Goal: Task Accomplishment & Management: Manage account settings

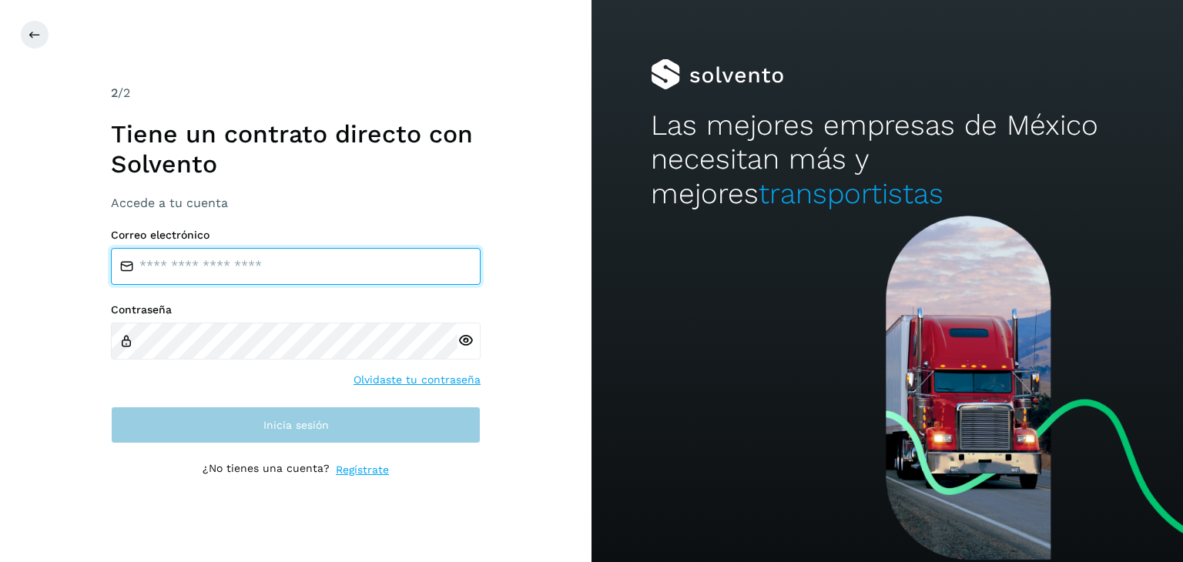
type input "**********"
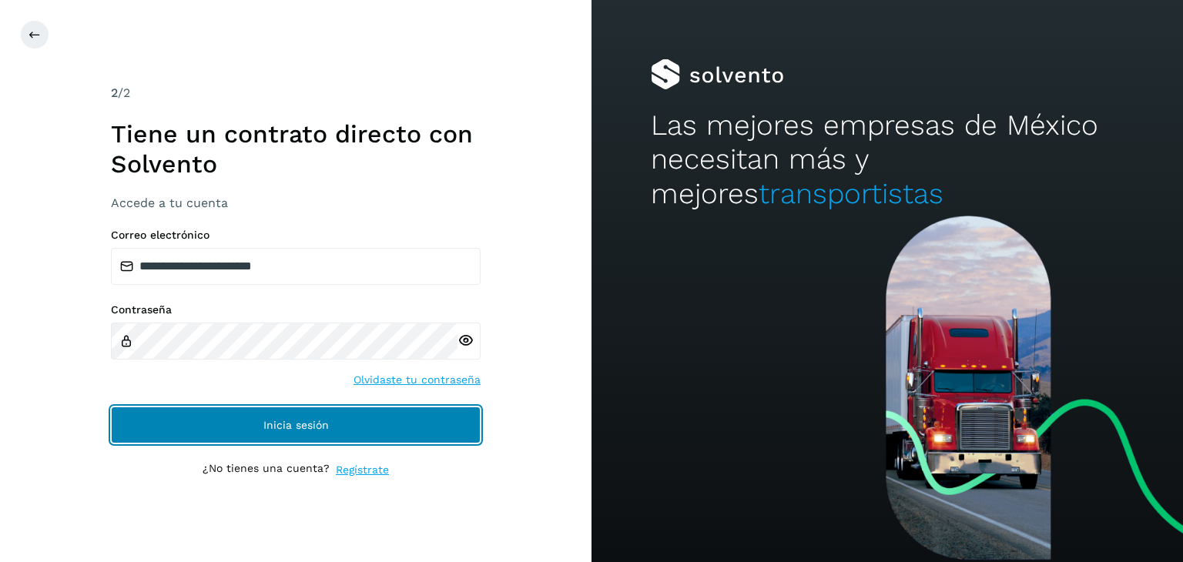
click at [327, 442] on button "Inicia sesión" at bounding box center [296, 425] width 370 height 37
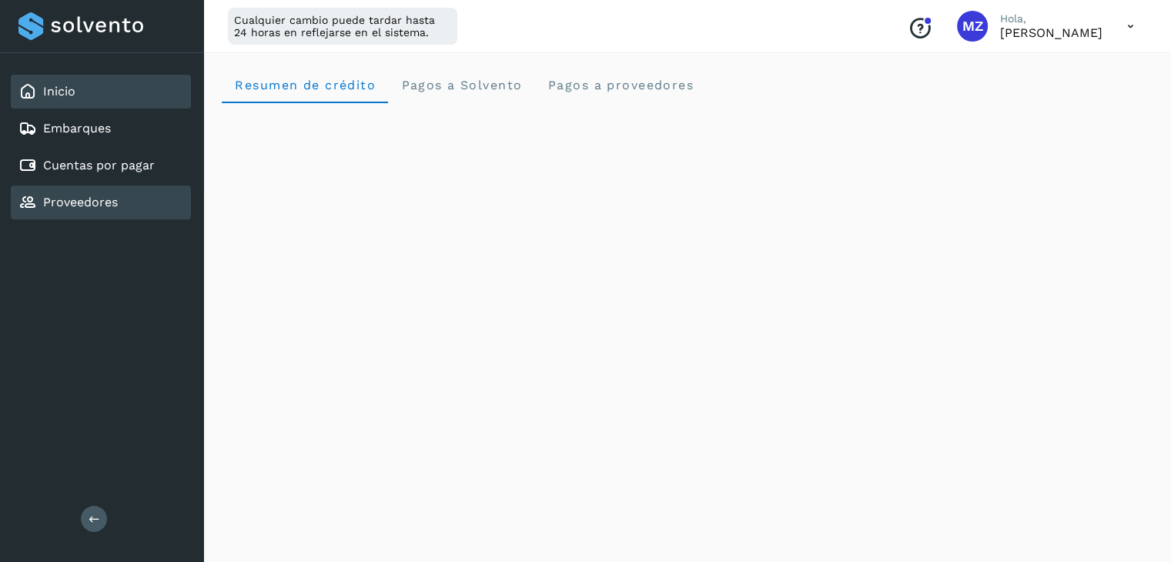
click at [82, 195] on link "Proveedores" at bounding box center [80, 202] width 75 height 15
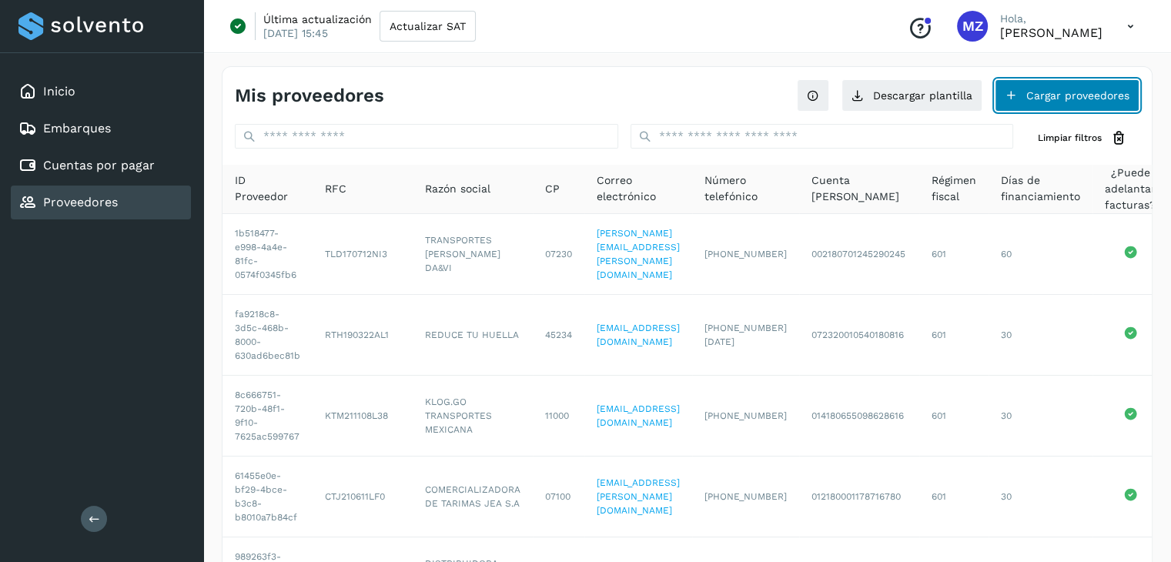
click at [1107, 86] on button "Cargar proveedores" at bounding box center [1067, 95] width 145 height 32
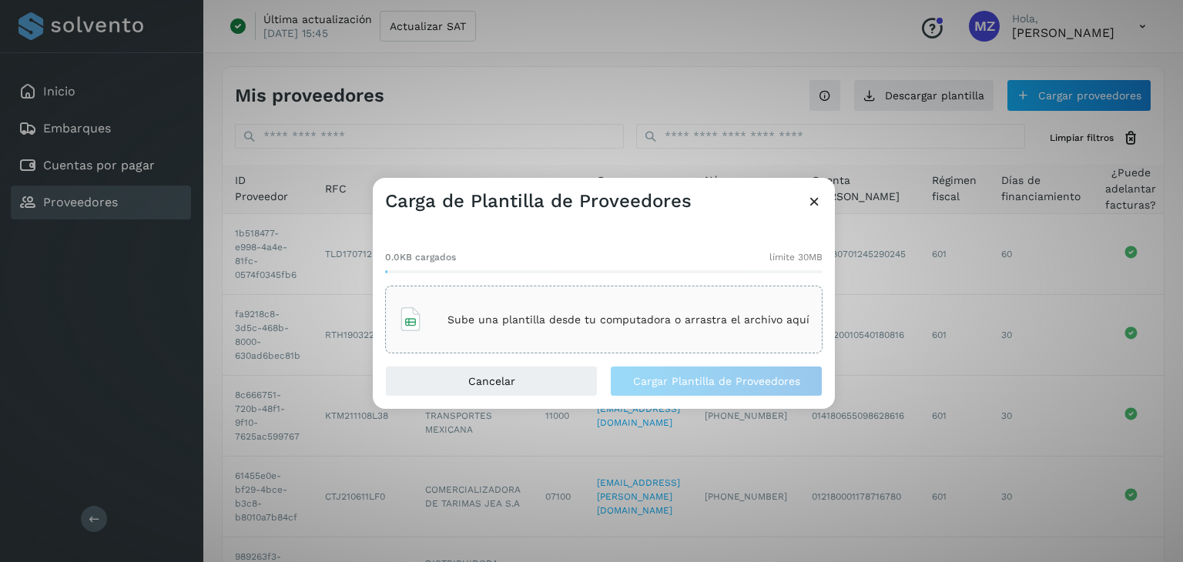
click at [816, 194] on icon at bounding box center [814, 201] width 16 height 16
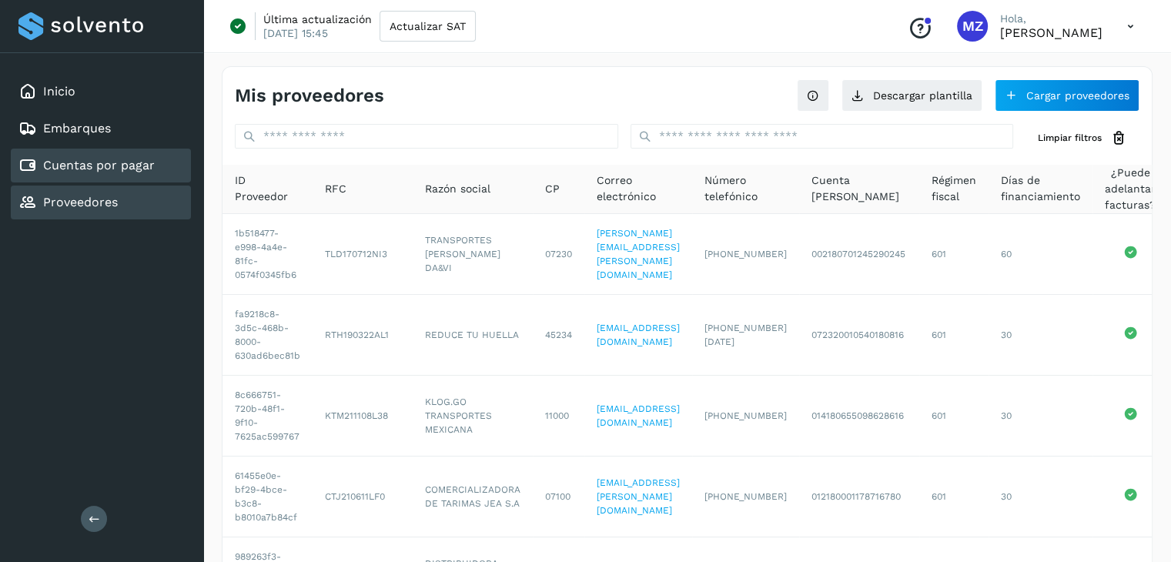
click at [159, 160] on div "Cuentas por pagar" at bounding box center [101, 166] width 180 height 34
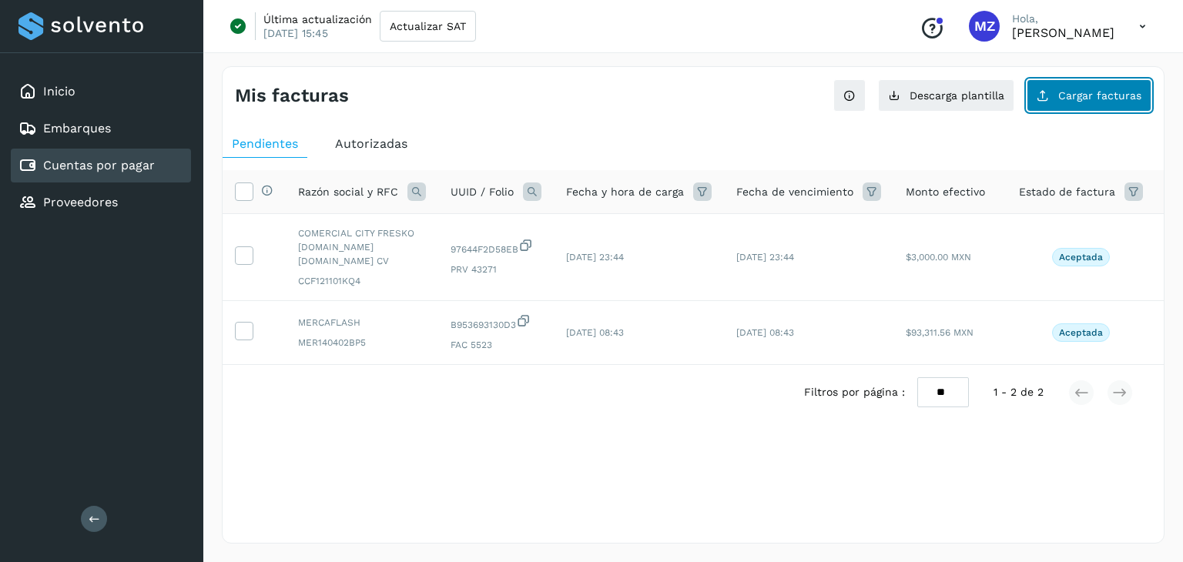
click at [1101, 92] on span "Cargar facturas" at bounding box center [1099, 95] width 83 height 11
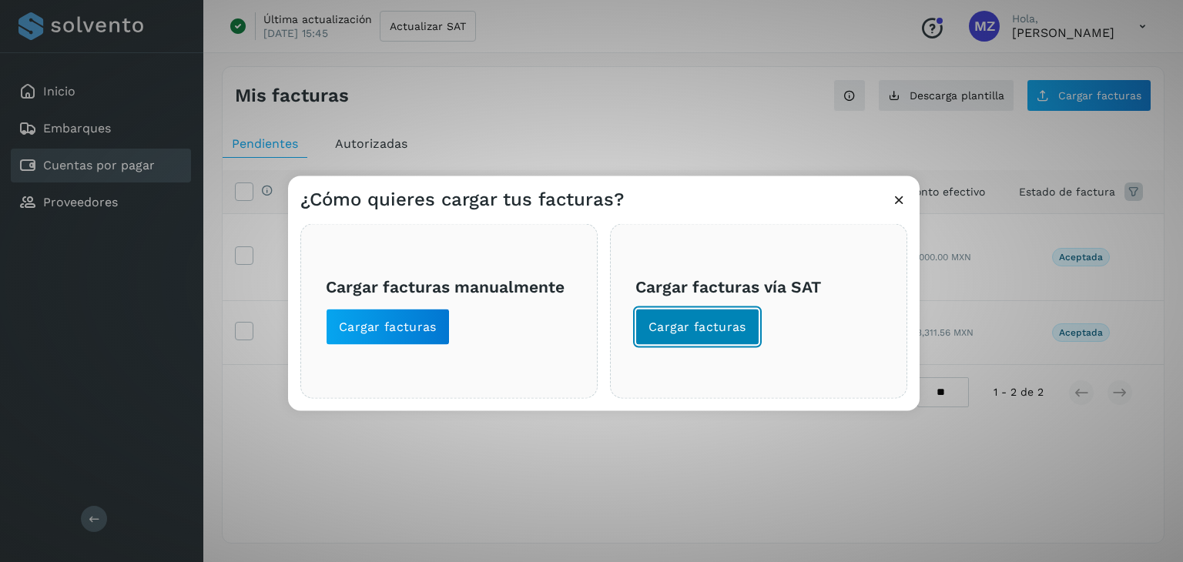
click at [709, 323] on span "Cargar facturas" at bounding box center [698, 327] width 98 height 17
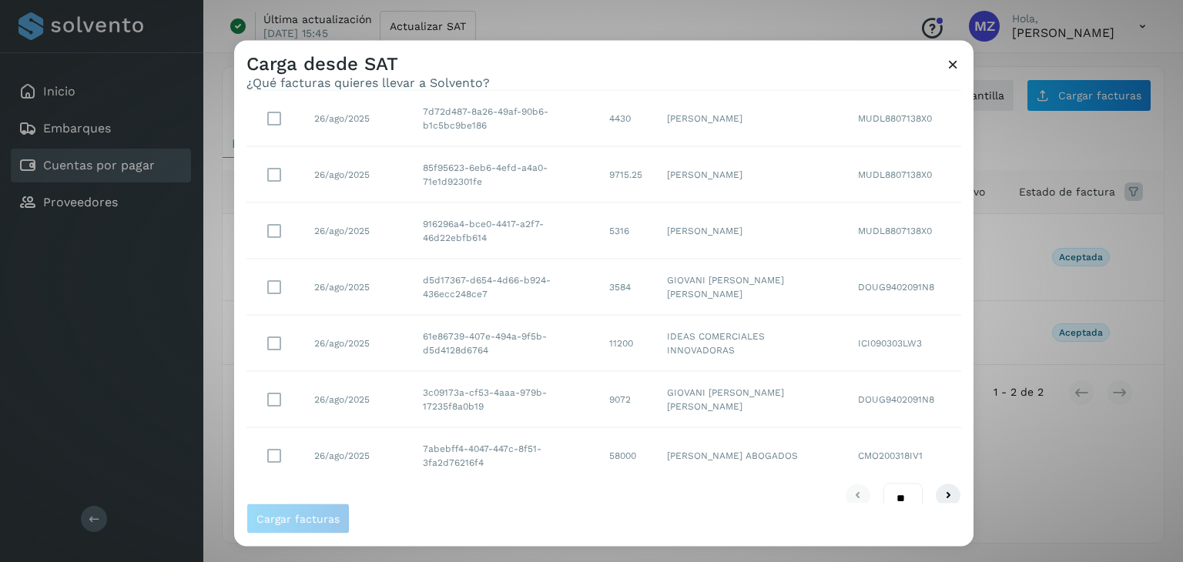
scroll to position [281, 0]
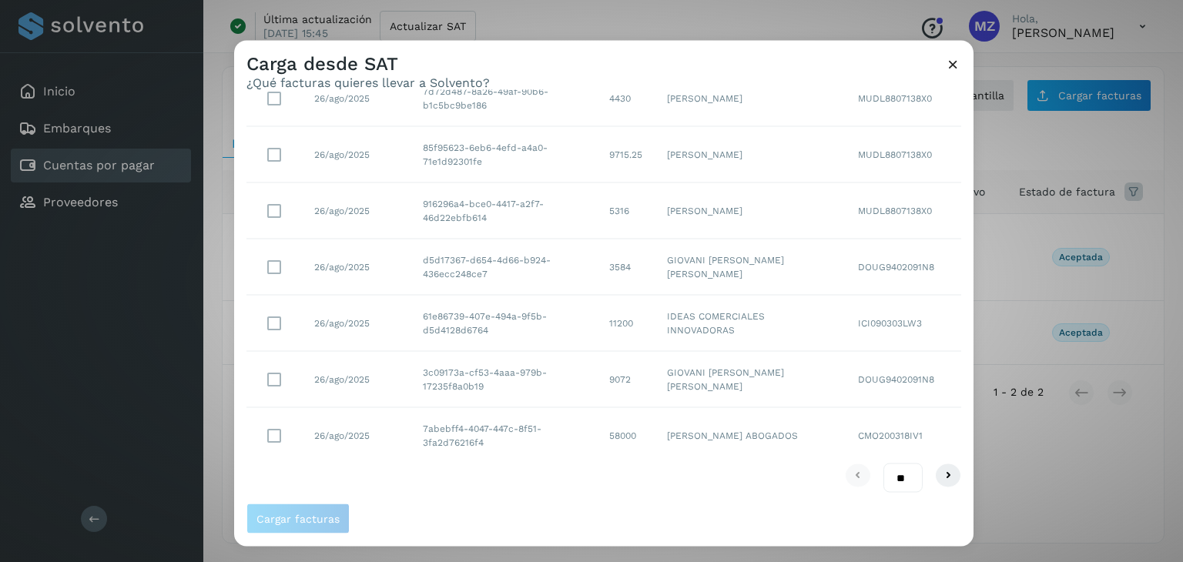
click at [142, 201] on div "Carga desde SAT ¿Qué facturas quieres llevar a Solvento? Selecciona un rango de…" at bounding box center [591, 281] width 1183 height 562
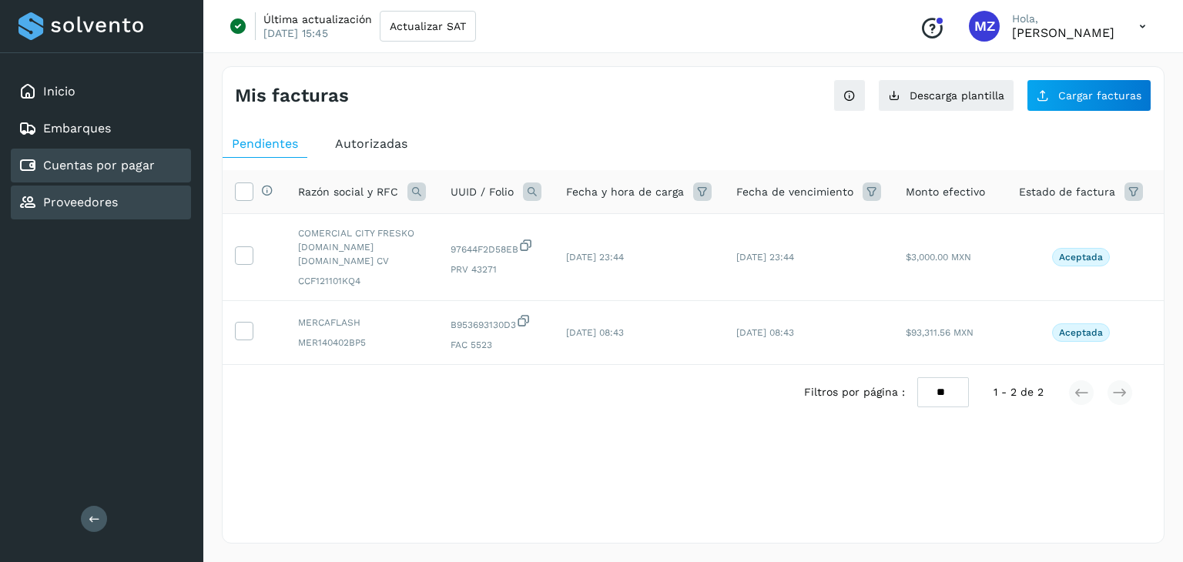
drag, startPoint x: 118, startPoint y: 194, endPoint x: 188, endPoint y: 197, distance: 70.2
click at [118, 194] on div "Proveedores" at bounding box center [101, 203] width 180 height 34
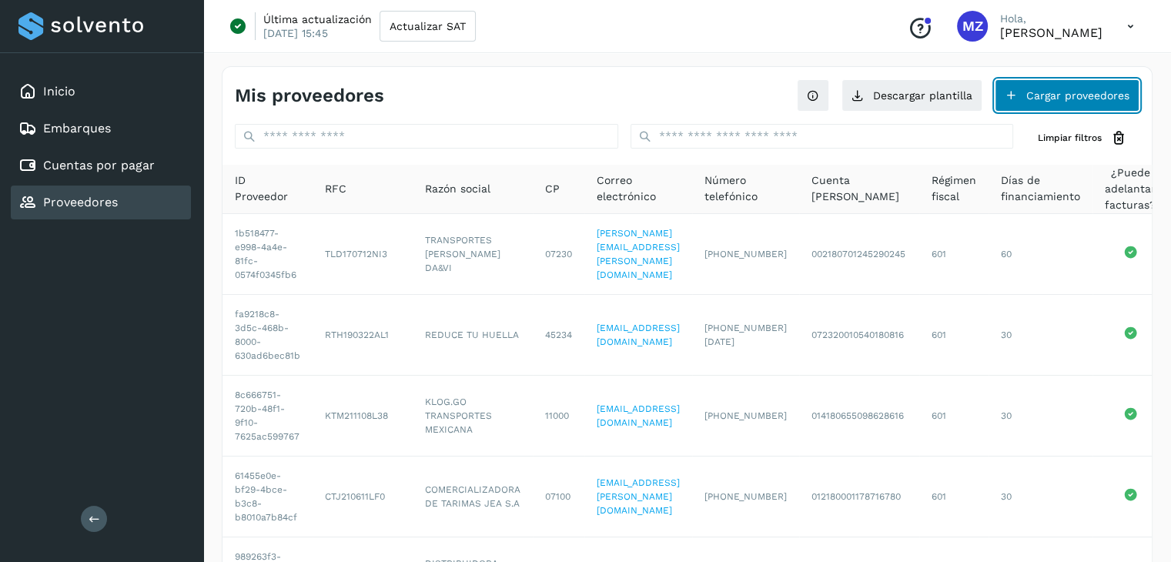
click at [1111, 88] on button "Cargar proveedores" at bounding box center [1067, 95] width 145 height 32
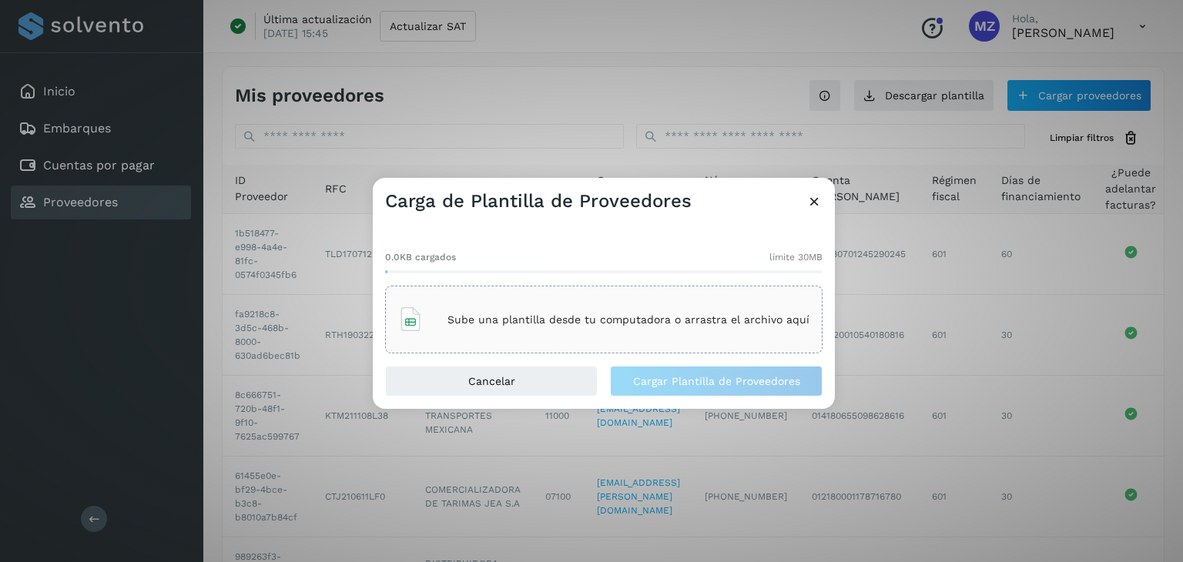
click at [605, 326] on div "Sube una plantilla desde tu computadora o arrastra el archivo aquí" at bounding box center [603, 320] width 411 height 42
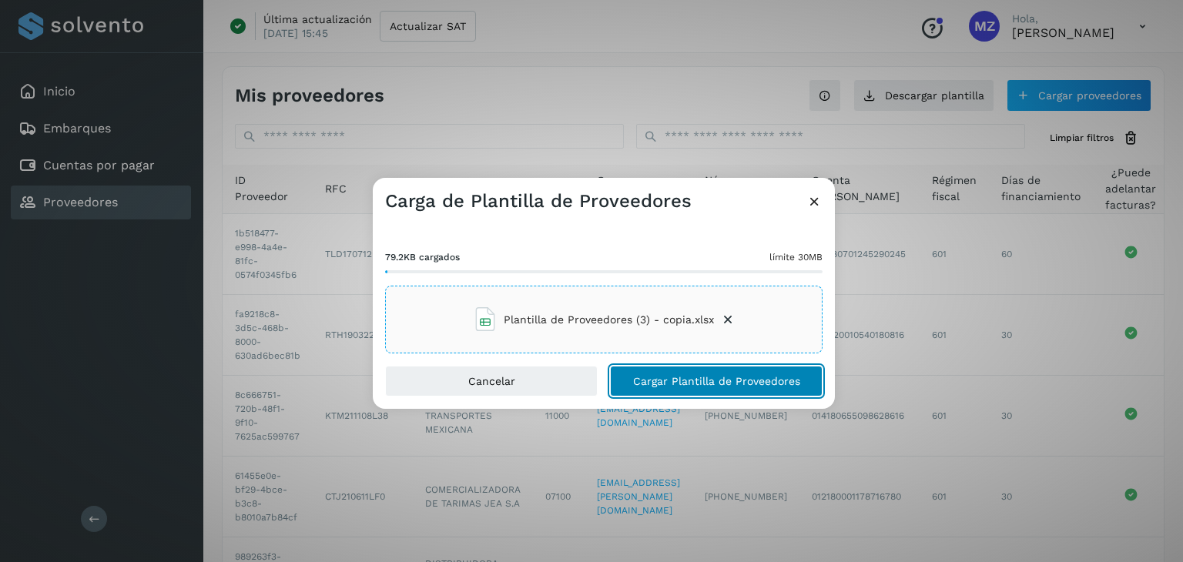
click at [675, 384] on span "Cargar Plantilla de Proveedores" at bounding box center [716, 381] width 167 height 11
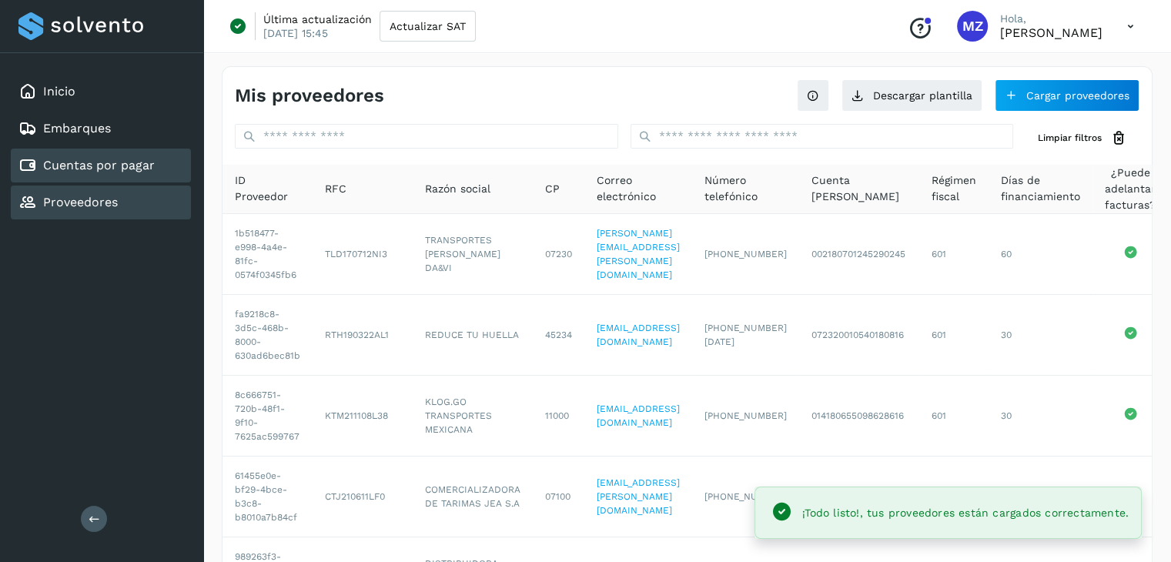
click at [159, 161] on div "Cuentas por pagar" at bounding box center [101, 166] width 180 height 34
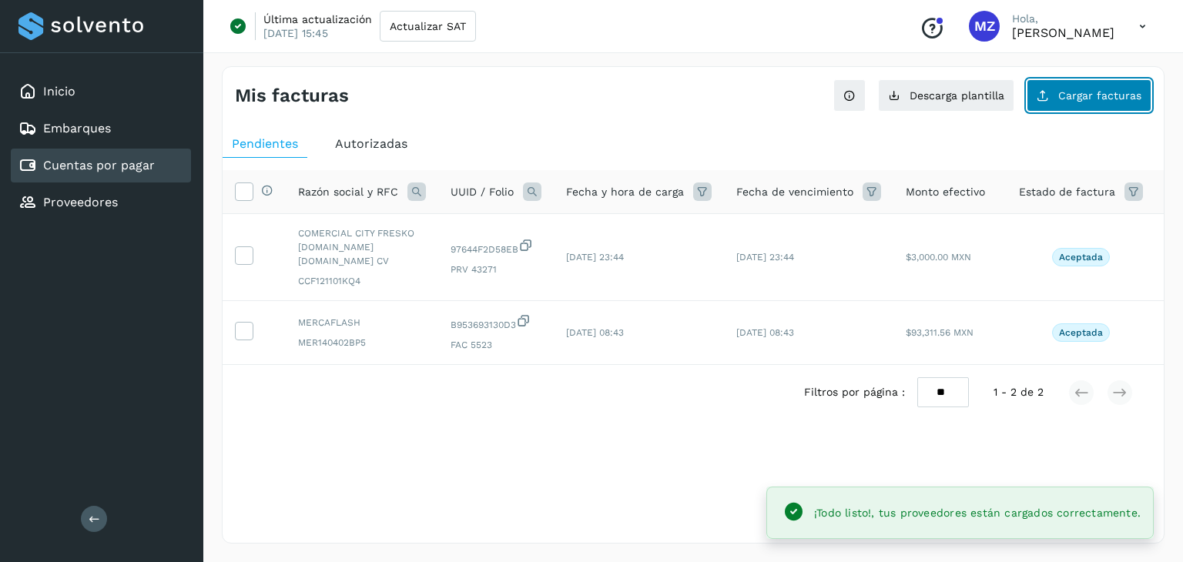
click at [1075, 96] on span "Cargar facturas" at bounding box center [1099, 95] width 83 height 11
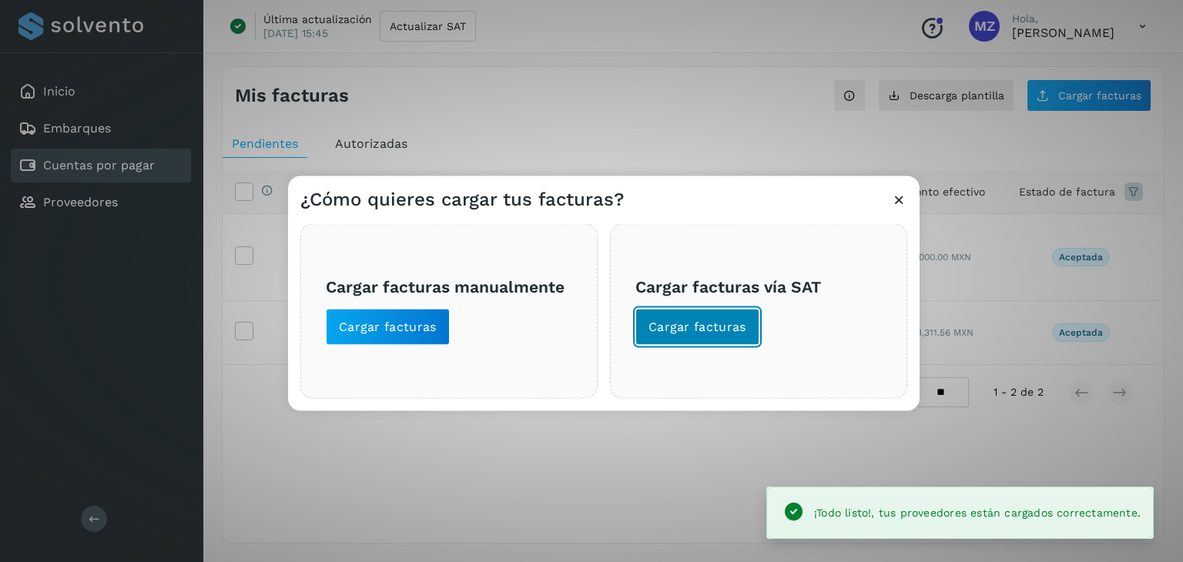
click at [714, 330] on span "Cargar facturas" at bounding box center [698, 327] width 98 height 17
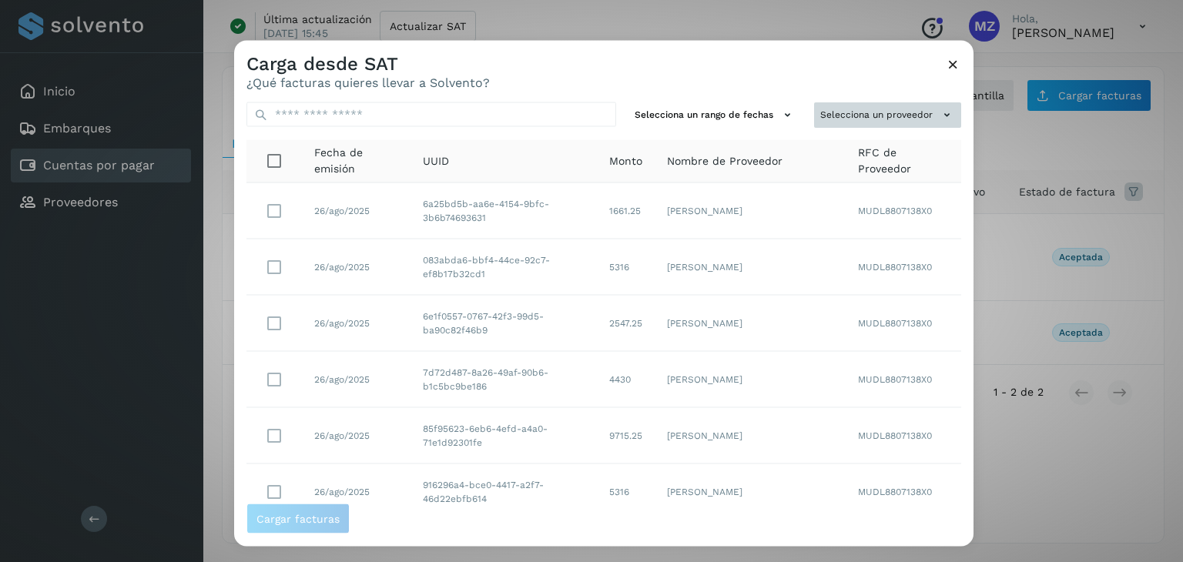
click at [893, 117] on button "Selecciona un proveedor" at bounding box center [887, 114] width 147 height 25
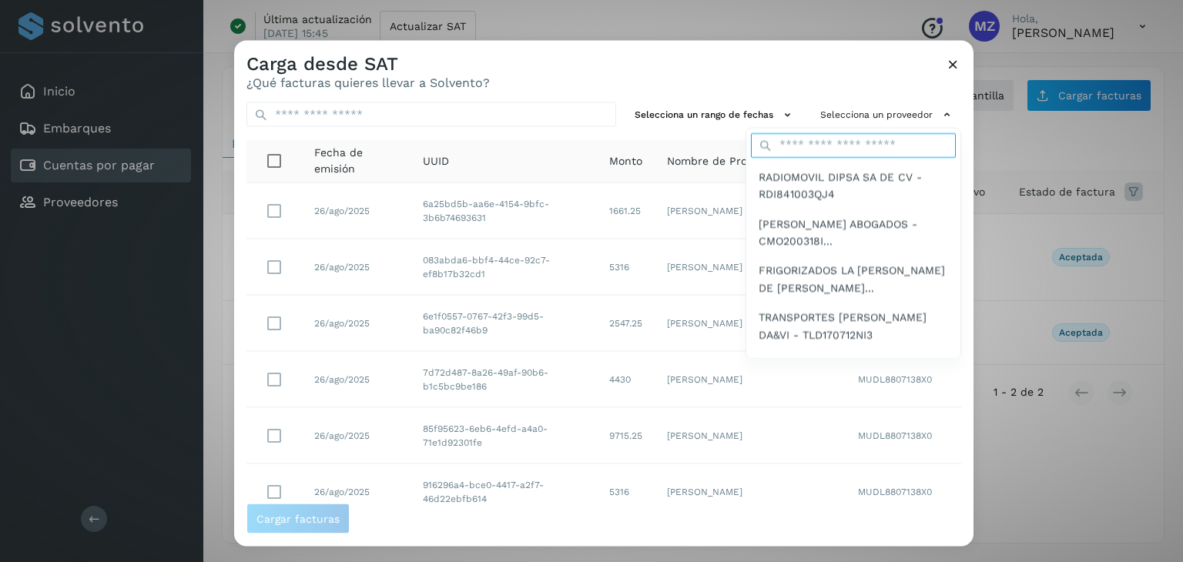
click at [845, 149] on input "text" at bounding box center [853, 144] width 205 height 25
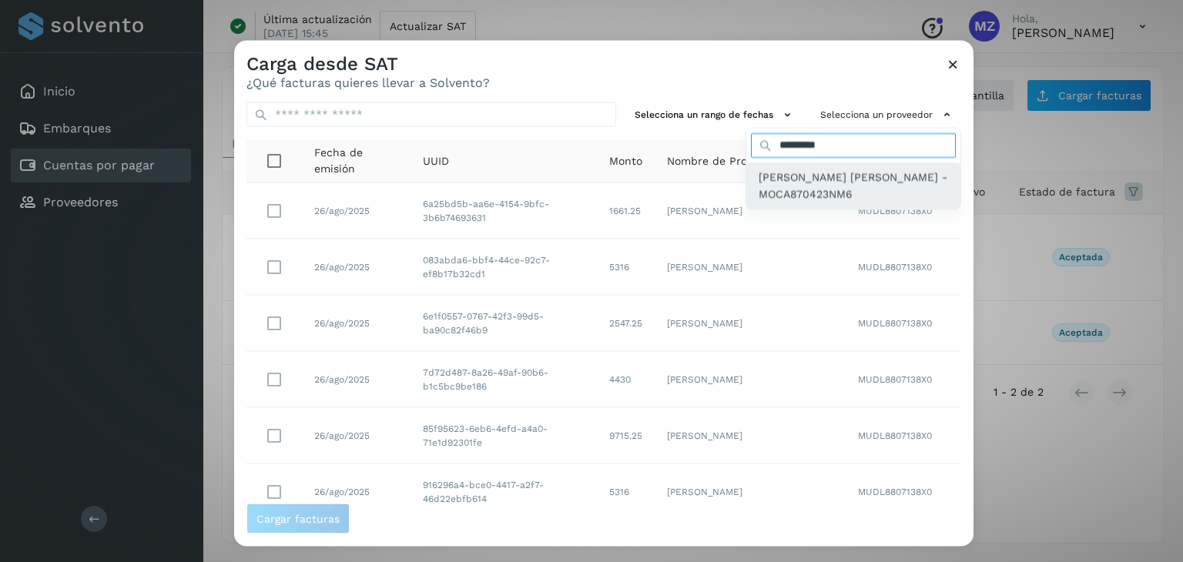
type input "*********"
click at [827, 182] on span "[PERSON_NAME] [PERSON_NAME] - MOCA870423NM6" at bounding box center [853, 185] width 189 height 35
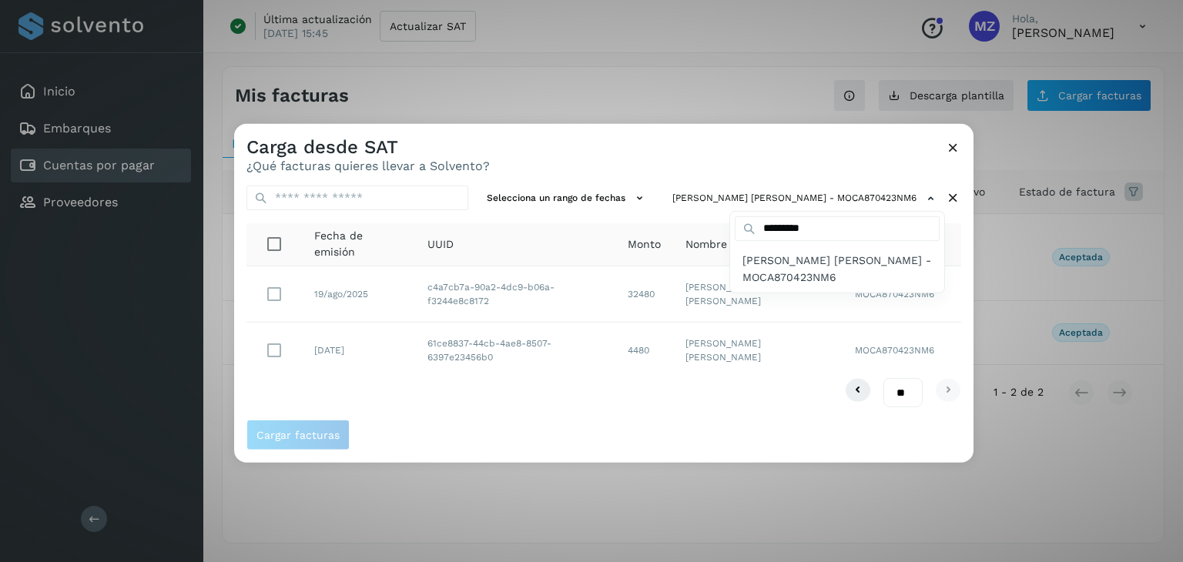
click at [270, 291] on div at bounding box center [825, 405] width 1183 height 562
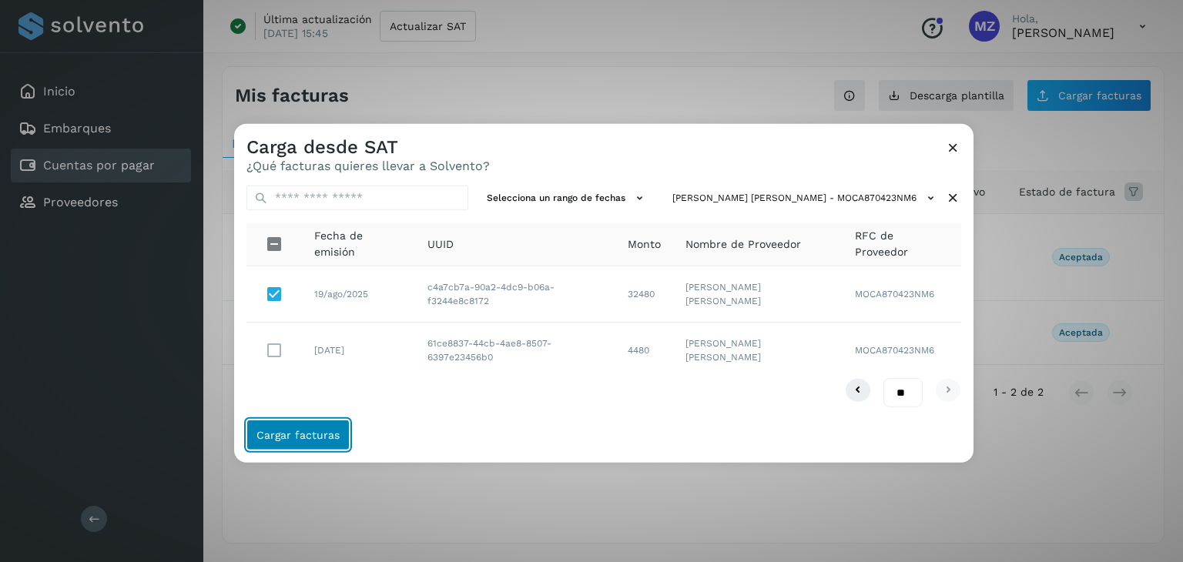
click at [310, 437] on span "Cargar facturas" at bounding box center [297, 435] width 83 height 11
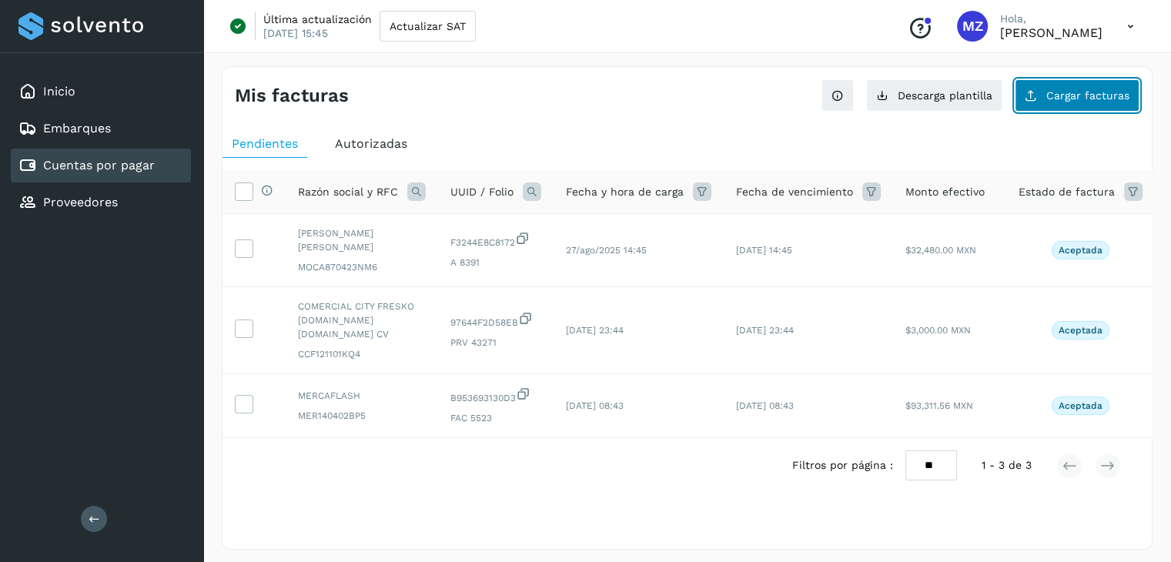
click at [1047, 106] on button "Cargar facturas" at bounding box center [1077, 95] width 125 height 32
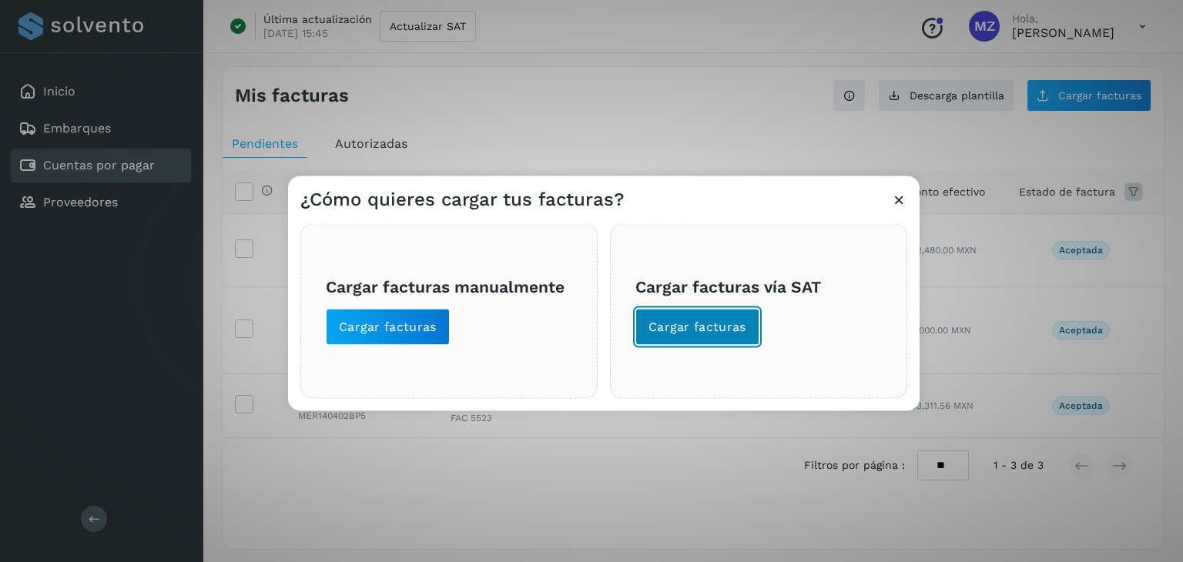
click at [681, 312] on button "Cargar facturas" at bounding box center [697, 327] width 124 height 37
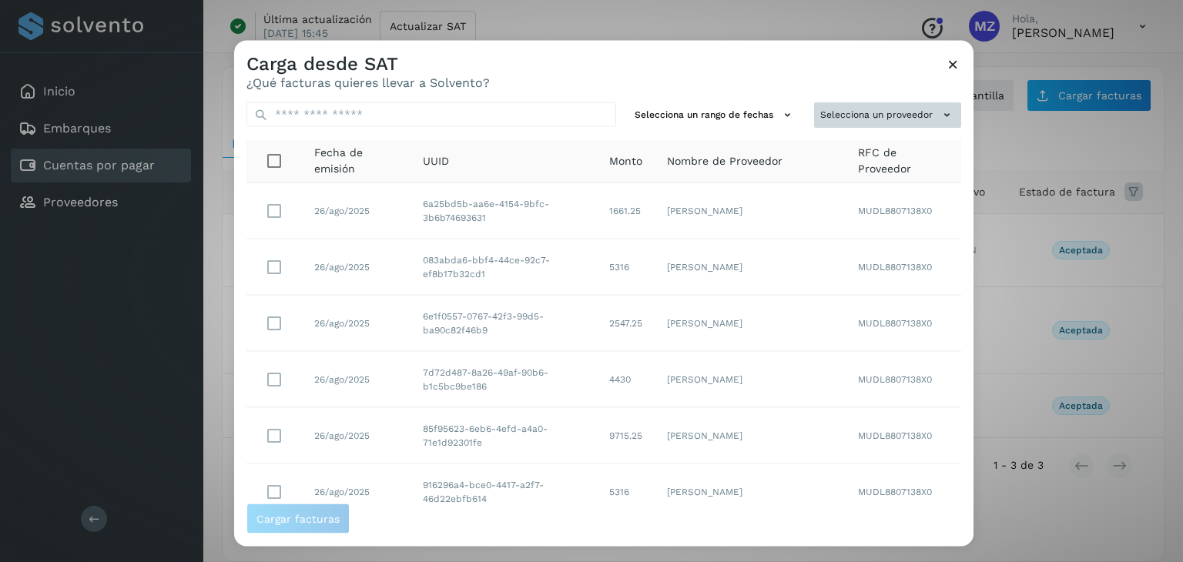
click at [915, 108] on button "Selecciona un proveedor" at bounding box center [887, 114] width 147 height 25
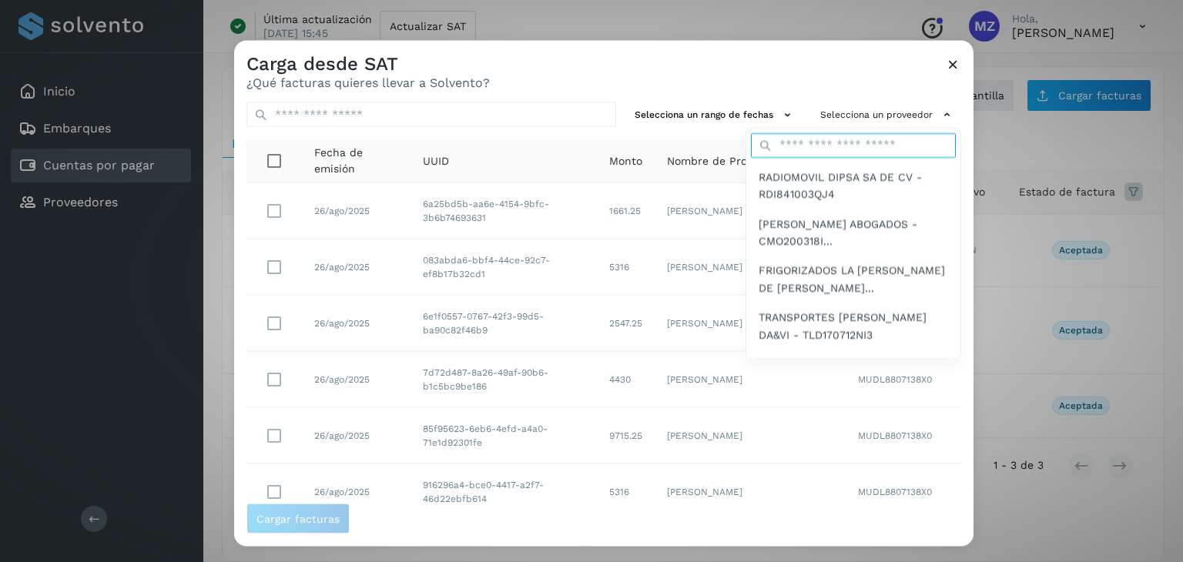
click at [838, 141] on input "text" at bounding box center [853, 144] width 205 height 25
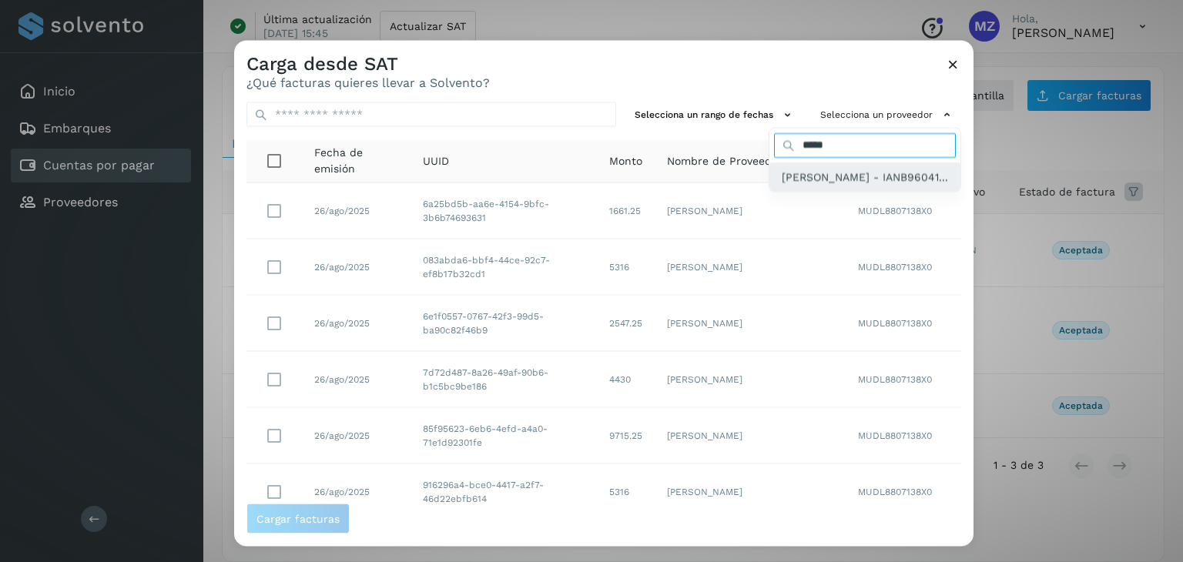
type input "*****"
click at [782, 185] on span "[PERSON_NAME] - IANB96041..." at bounding box center [865, 176] width 166 height 17
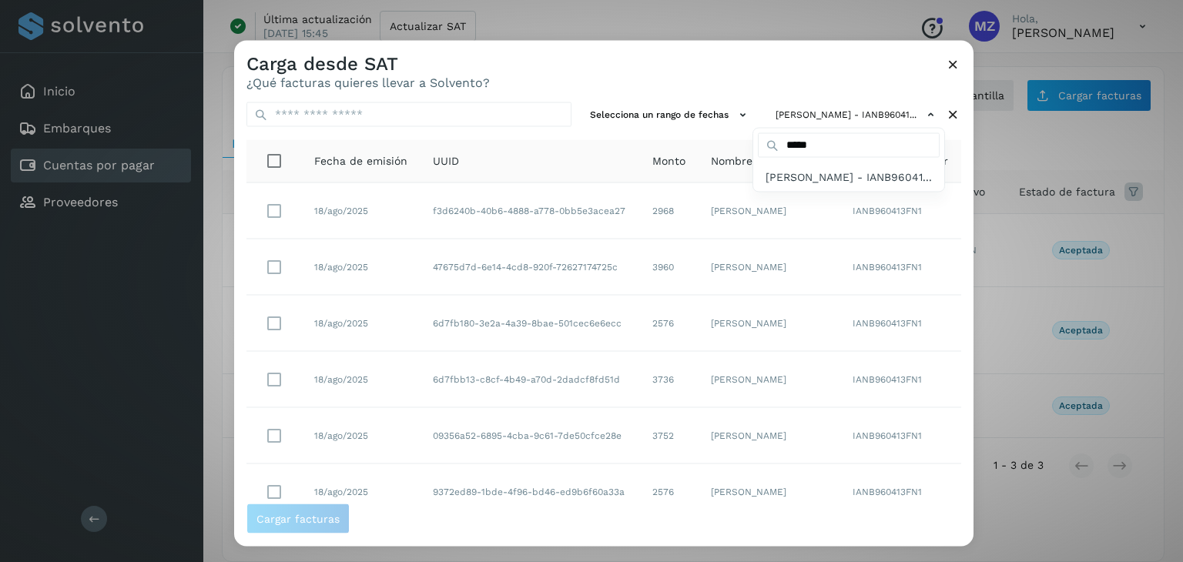
drag, startPoint x: 964, startPoint y: 320, endPoint x: 971, endPoint y: 381, distance: 61.2
click at [971, 381] on div at bounding box center [825, 322] width 1183 height 562
click at [960, 382] on div "Selecciona un rango de fechas [PERSON_NAME] - IANB96041... Fecha de emisión UUI…" at bounding box center [603, 297] width 739 height 414
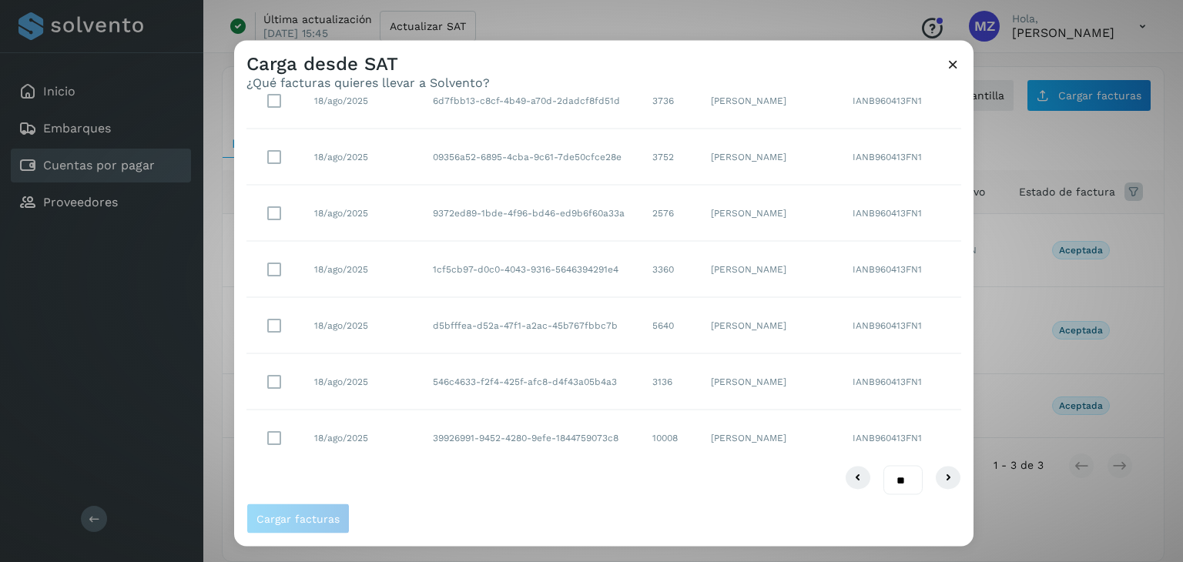
scroll to position [281, 0]
click at [893, 476] on select "** ** **" at bounding box center [902, 478] width 39 height 30
select select "**"
click at [883, 463] on select "** ** **" at bounding box center [902, 478] width 39 height 30
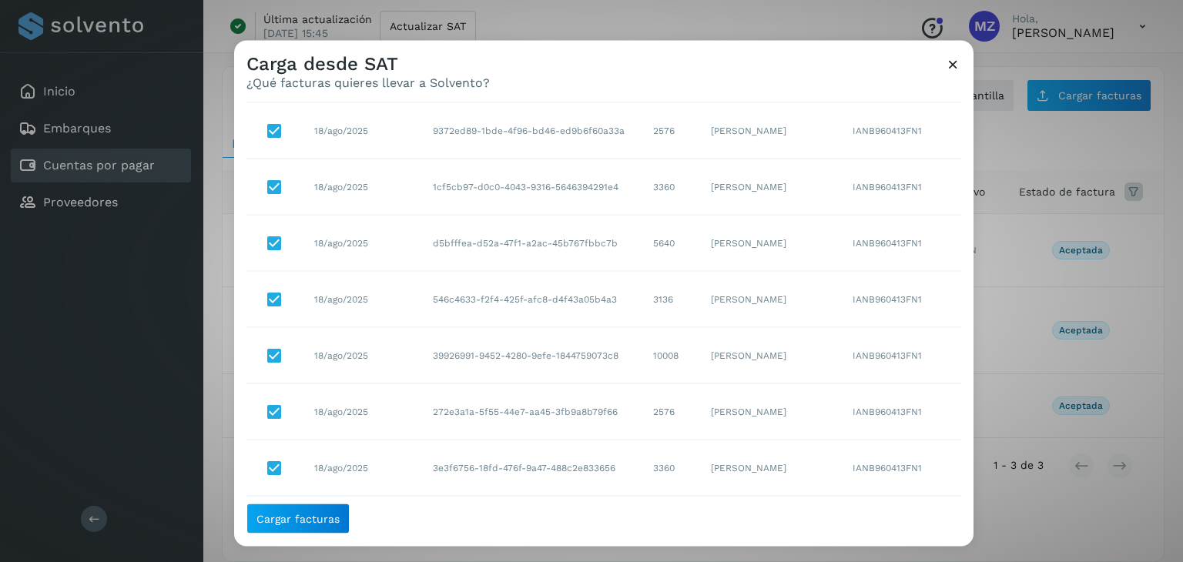
scroll to position [723, 0]
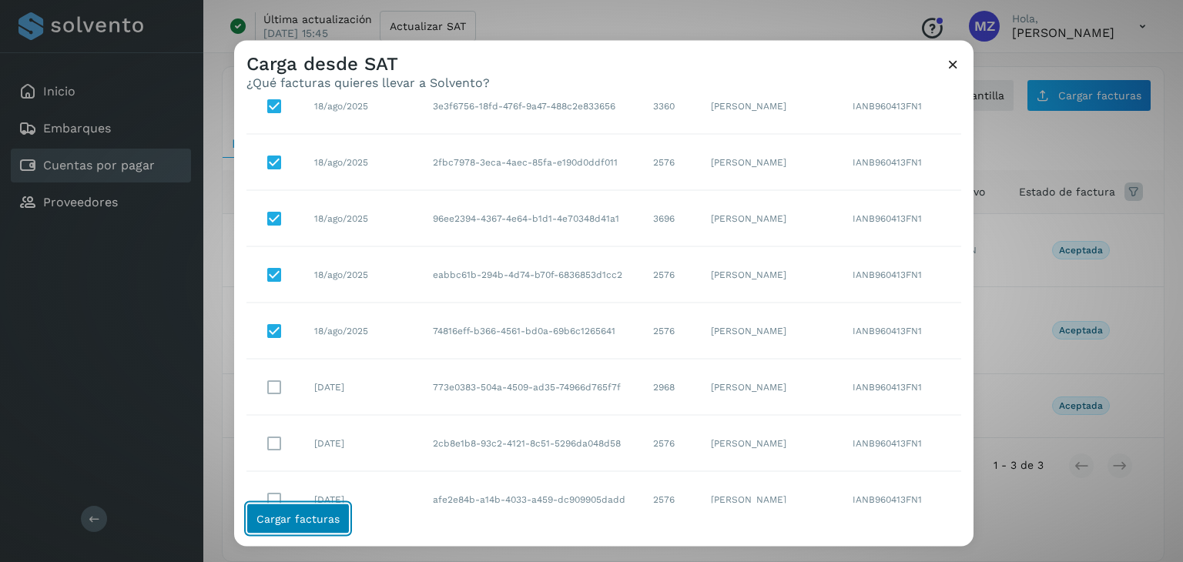
click at [311, 522] on span "Cargar facturas" at bounding box center [297, 519] width 83 height 11
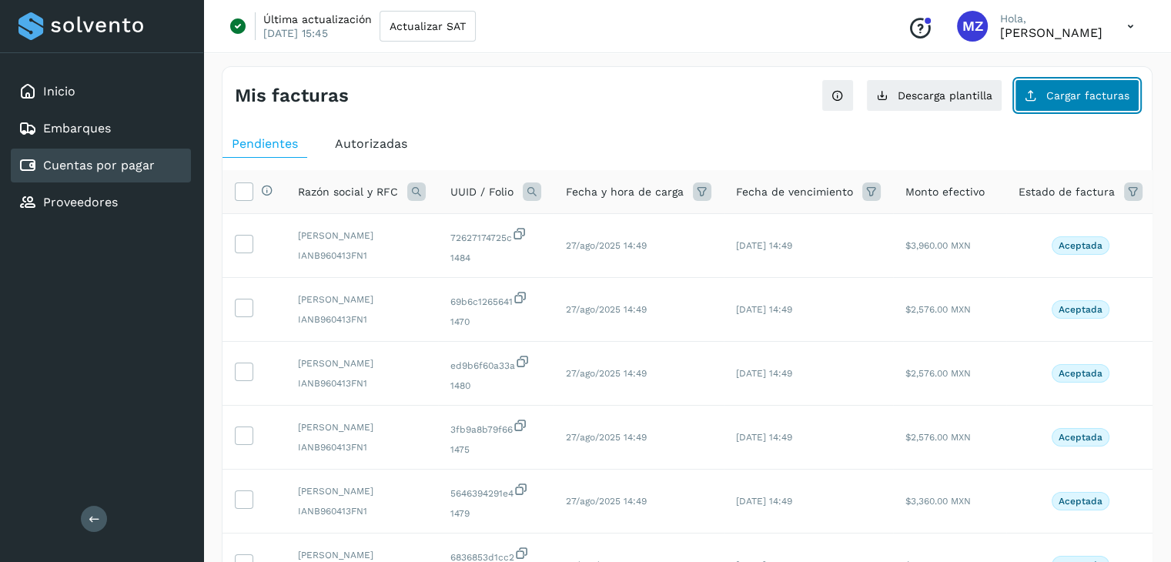
click at [1041, 99] on button "Cargar facturas" at bounding box center [1077, 95] width 125 height 32
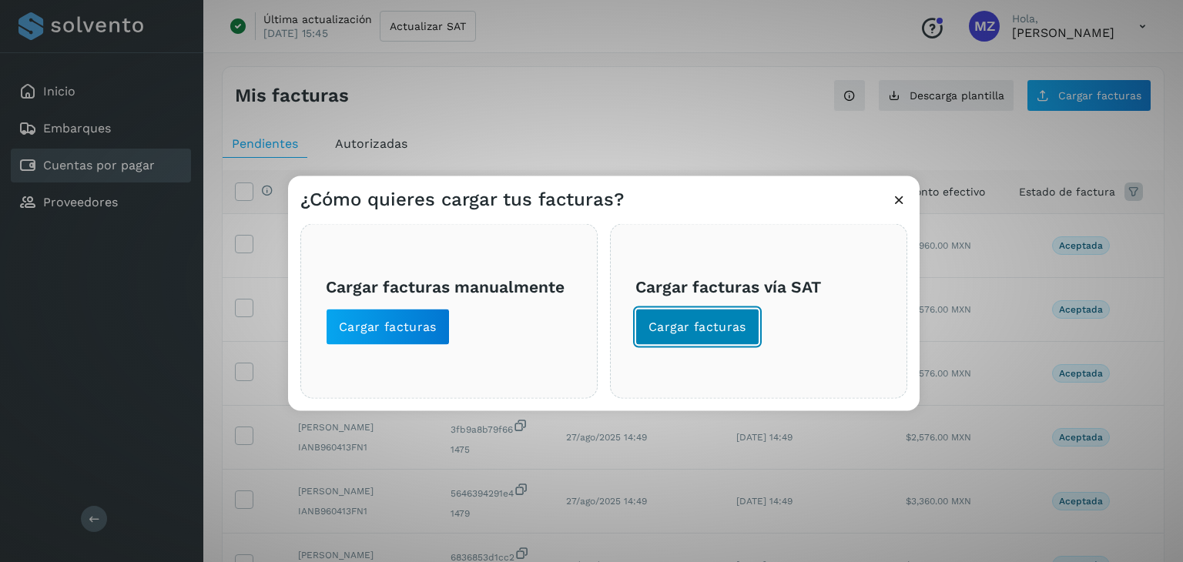
click at [718, 316] on button "Cargar facturas" at bounding box center [697, 327] width 124 height 37
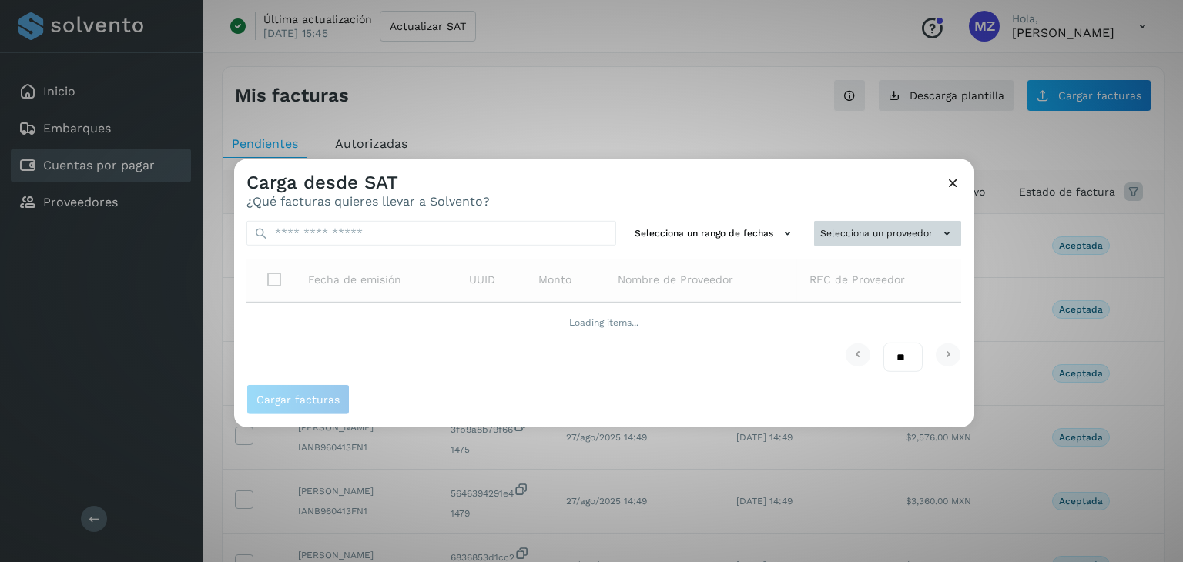
click at [845, 231] on button "Selecciona un proveedor" at bounding box center [887, 233] width 147 height 25
click at [834, 263] on input "text" at bounding box center [861, 264] width 189 height 25
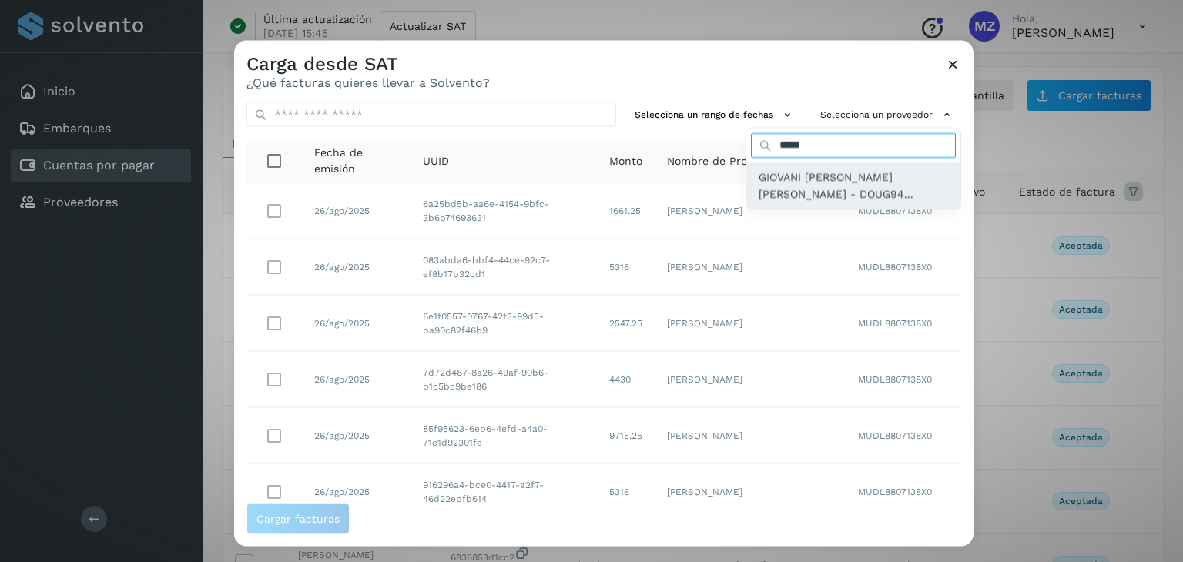
type input "*****"
click at [776, 184] on span "GIOVANI [PERSON_NAME] [PERSON_NAME] - DOUG94..." at bounding box center [853, 185] width 189 height 35
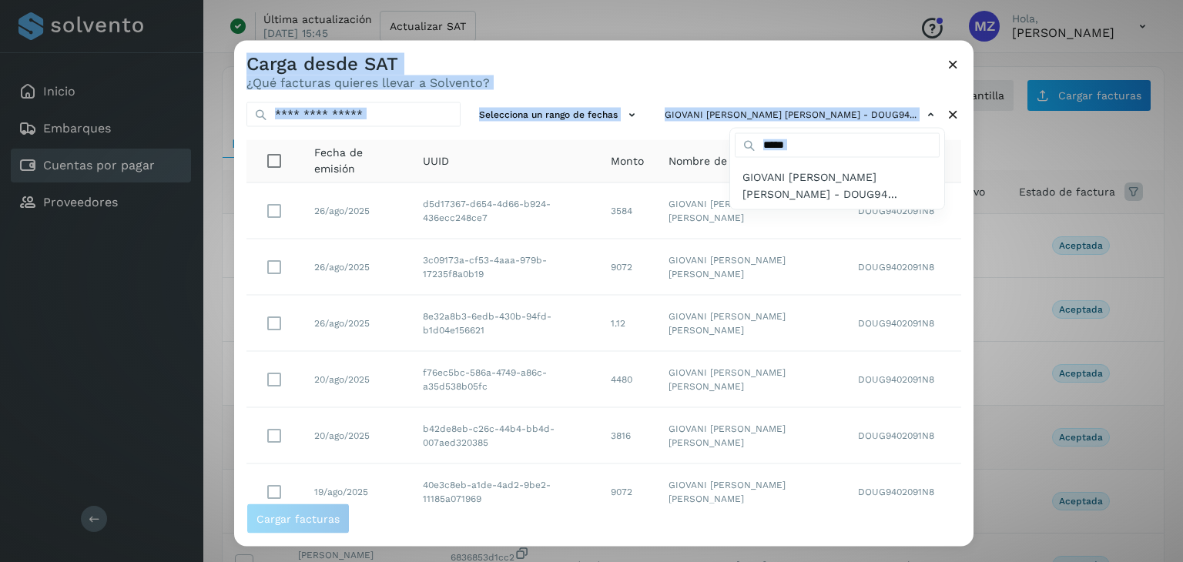
drag, startPoint x: 967, startPoint y: 294, endPoint x: 978, endPoint y: 493, distance: 199.0
click at [980, 506] on div "Carga desde SAT ¿Qué facturas quieres llevar a Solvento? Selecciona un rango de…" at bounding box center [591, 281] width 1183 height 562
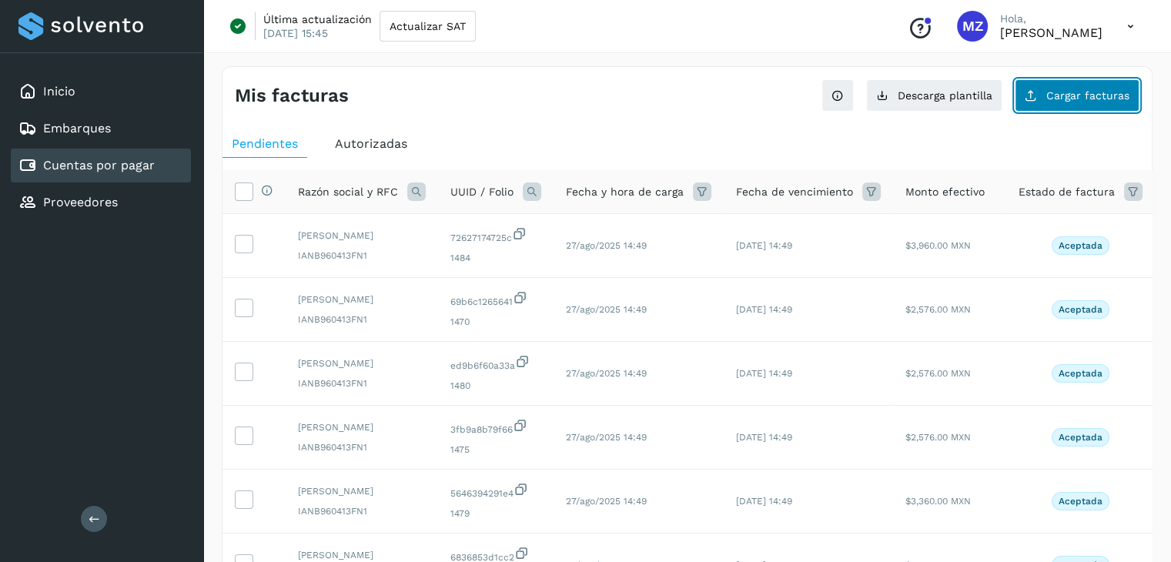
click at [1046, 85] on button "Cargar facturas" at bounding box center [1077, 95] width 125 height 32
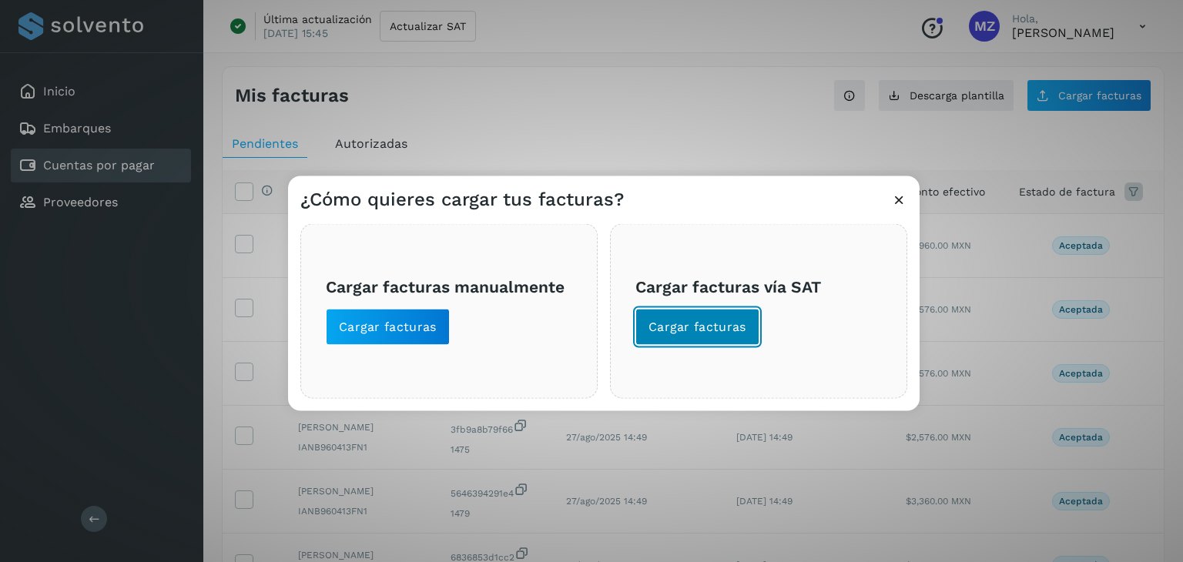
click at [702, 324] on span "Cargar facturas" at bounding box center [698, 327] width 98 height 17
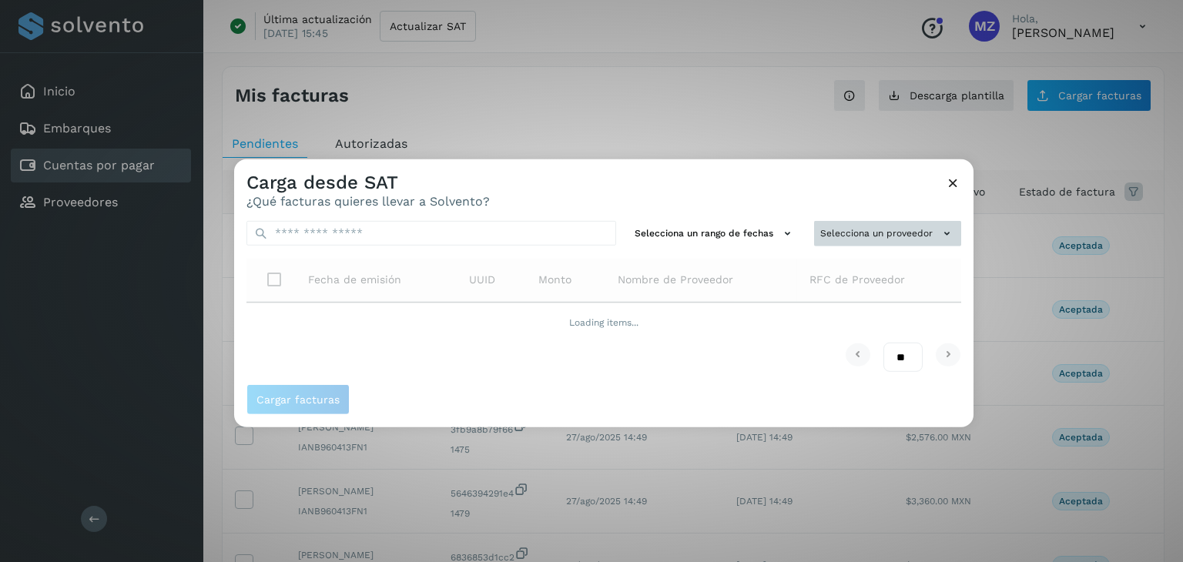
click at [921, 226] on button "Selecciona un proveedor" at bounding box center [887, 233] width 147 height 25
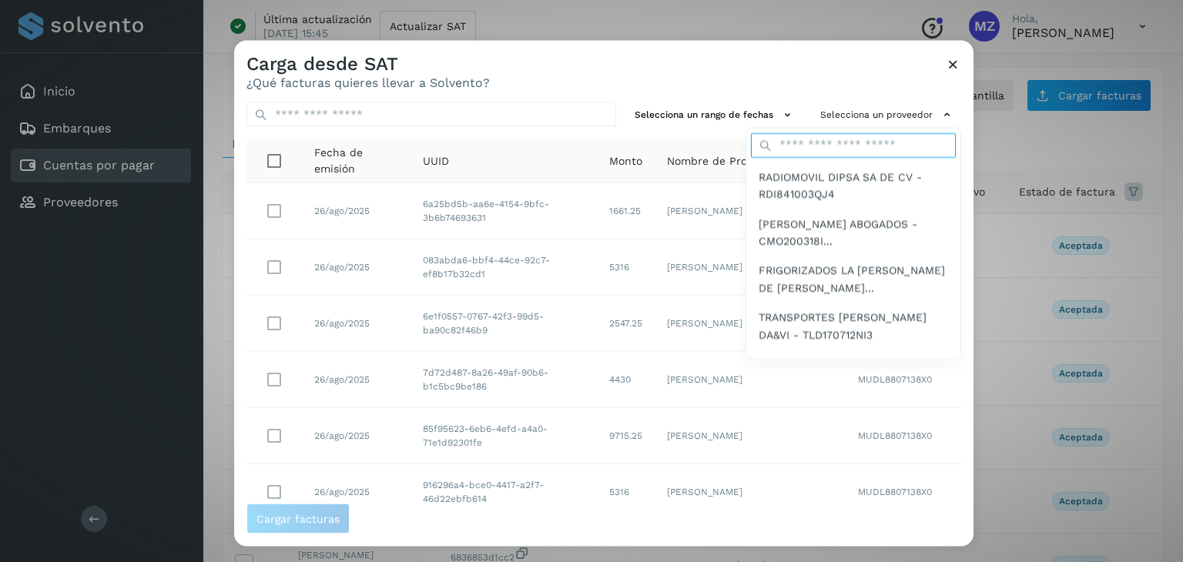
click at [849, 150] on input "text" at bounding box center [853, 144] width 205 height 25
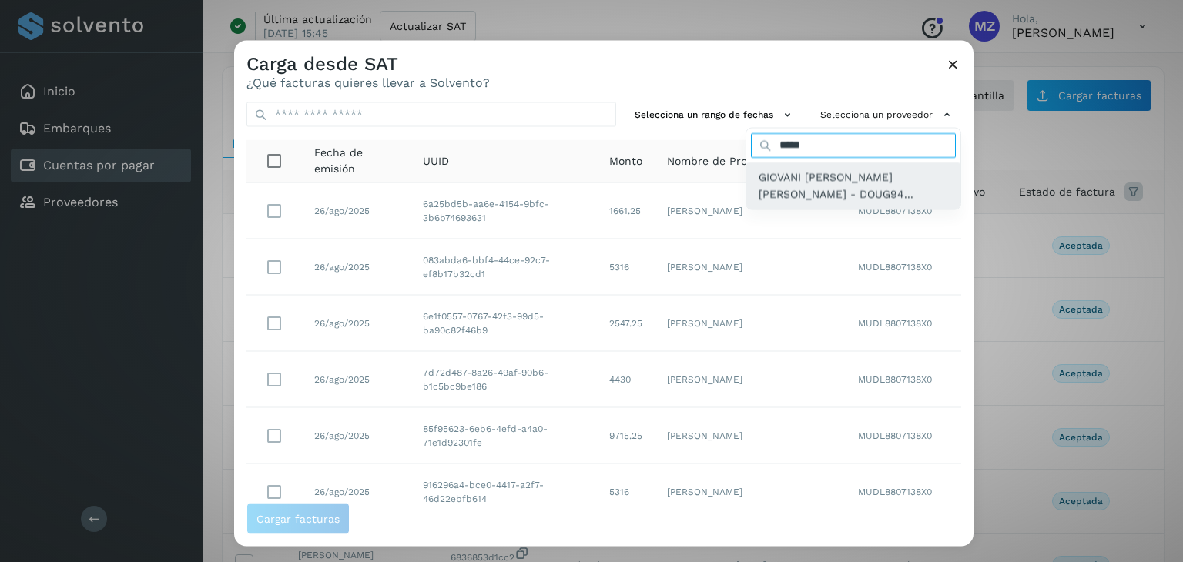
type input "*****"
click at [764, 176] on span "GIOVANI [PERSON_NAME] [PERSON_NAME] - DOUG94..." at bounding box center [853, 185] width 189 height 35
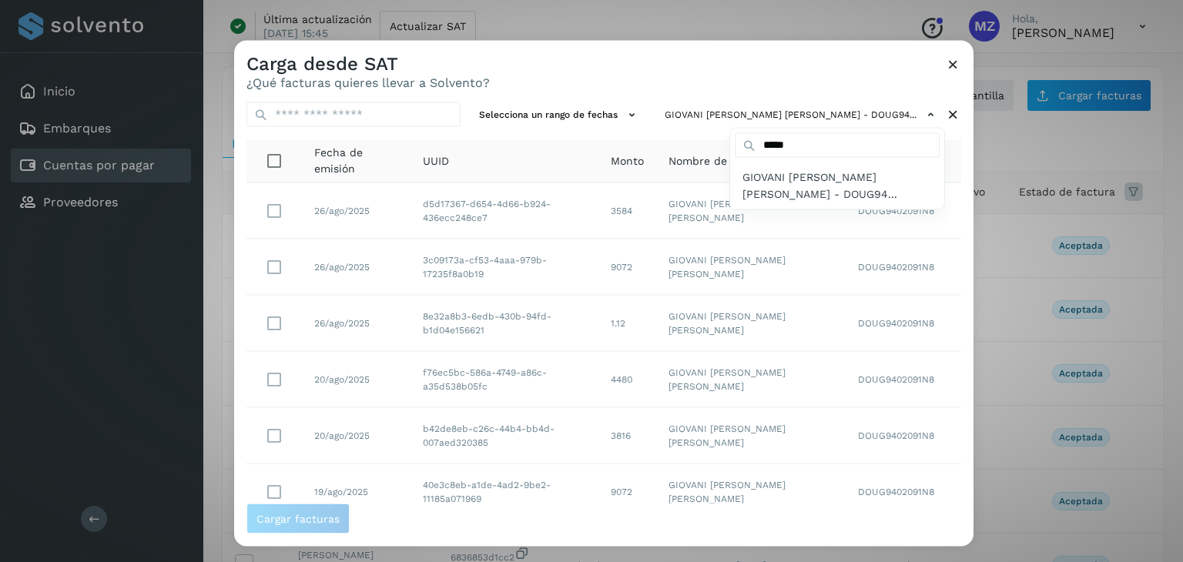
drag, startPoint x: 968, startPoint y: 302, endPoint x: 967, endPoint y: 459, distance: 157.1
click at [967, 459] on div at bounding box center [825, 322] width 1183 height 562
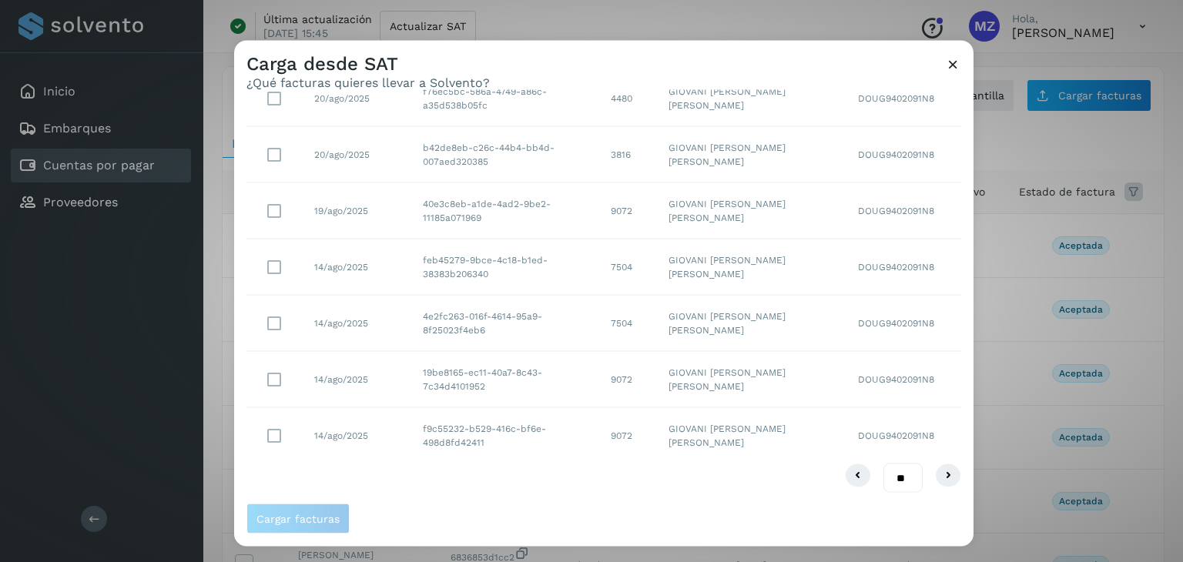
click at [897, 474] on select "** ** **" at bounding box center [902, 478] width 39 height 30
select select "**"
click at [883, 463] on select "** ** **" at bounding box center [902, 478] width 39 height 30
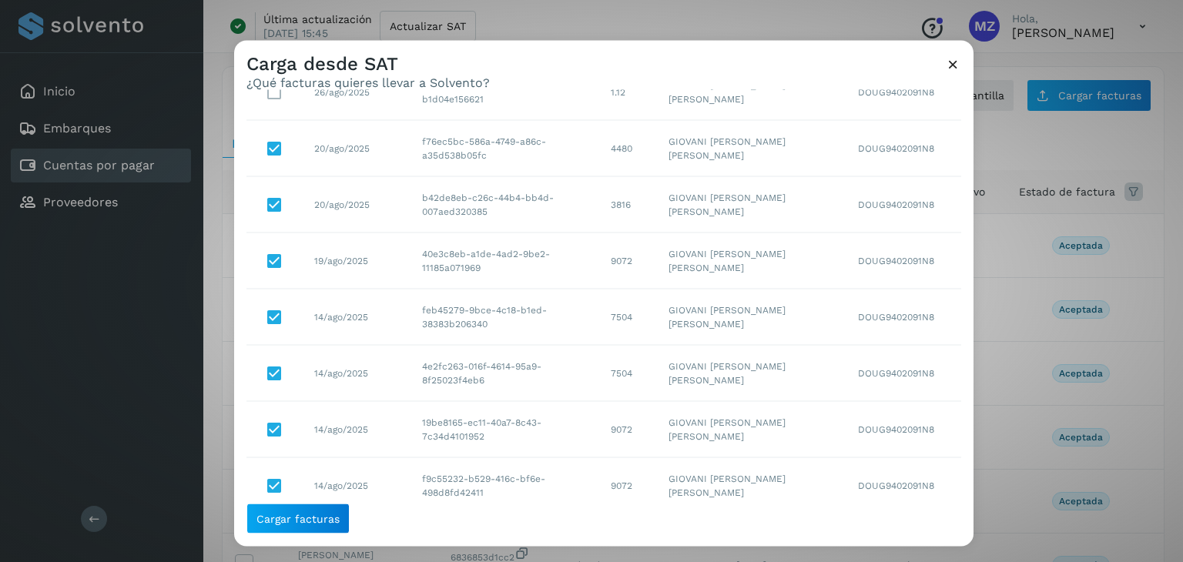
scroll to position [189, 0]
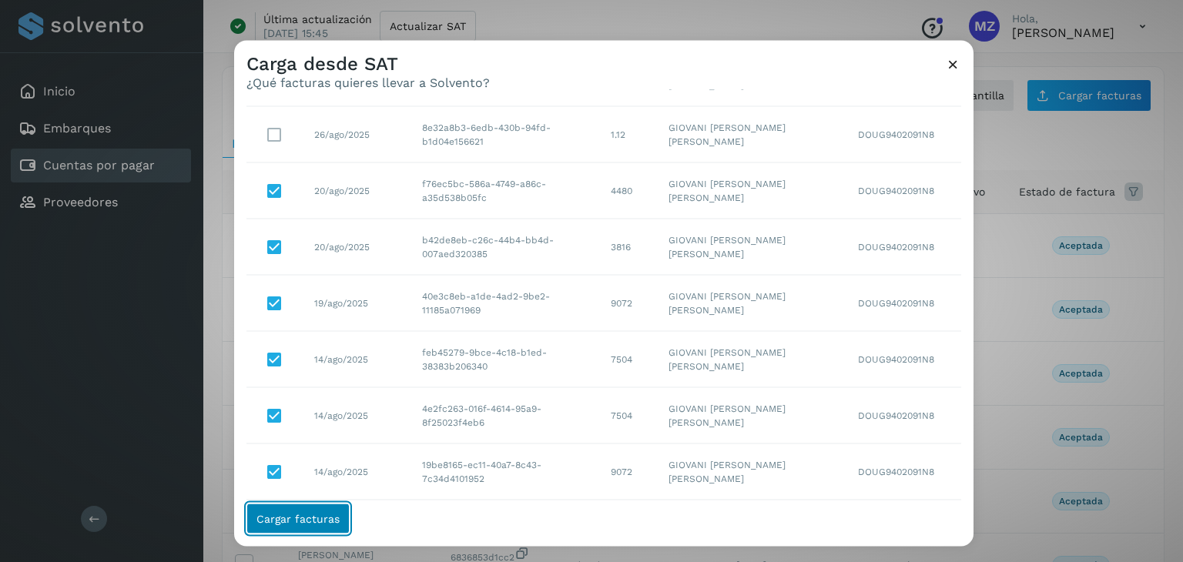
click at [342, 518] on button "Cargar facturas" at bounding box center [297, 519] width 103 height 31
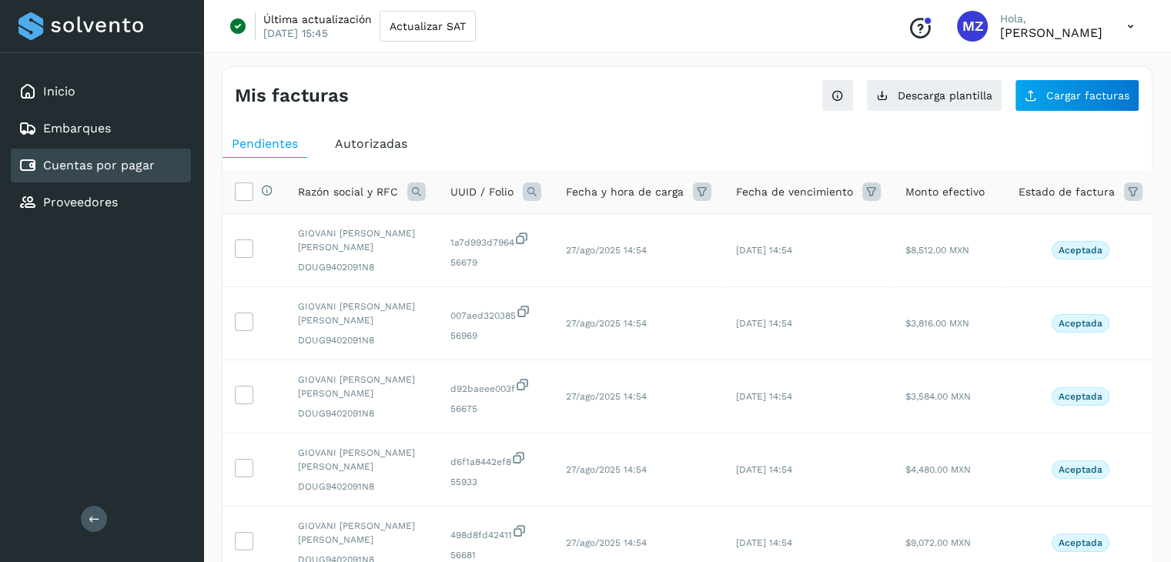
click at [1109, 112] on div "Mis facturas Ver instrucciones para cargar Facturas Descarga plantilla Cargar f…" at bounding box center [687, 561] width 931 height 991
click at [1098, 100] on span "Cargar facturas" at bounding box center [1088, 95] width 83 height 11
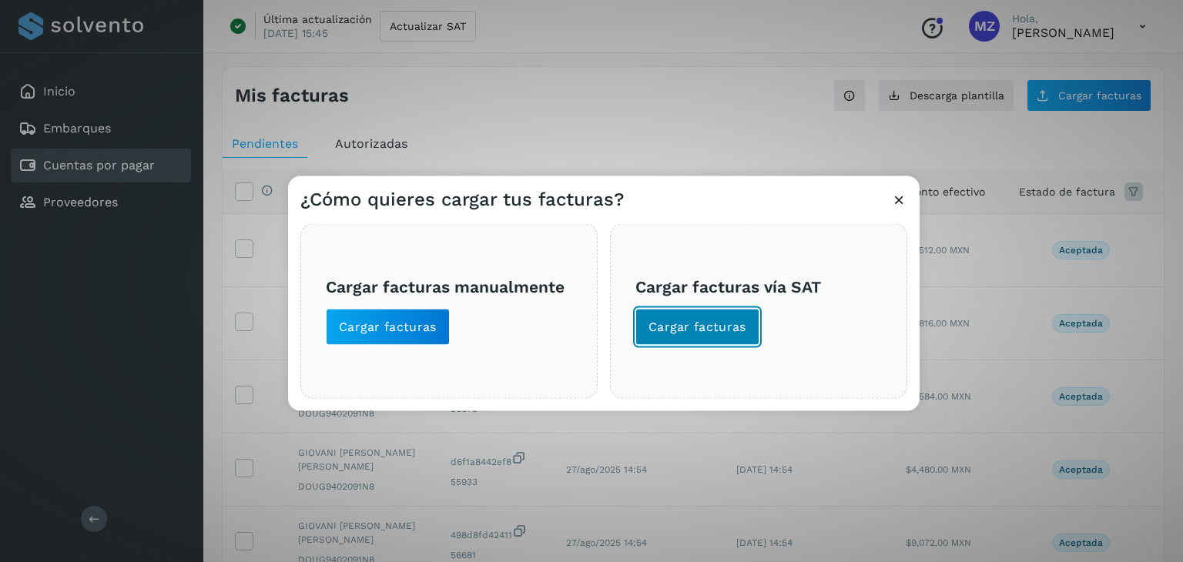
click at [697, 333] on span "Cargar facturas" at bounding box center [698, 327] width 98 height 17
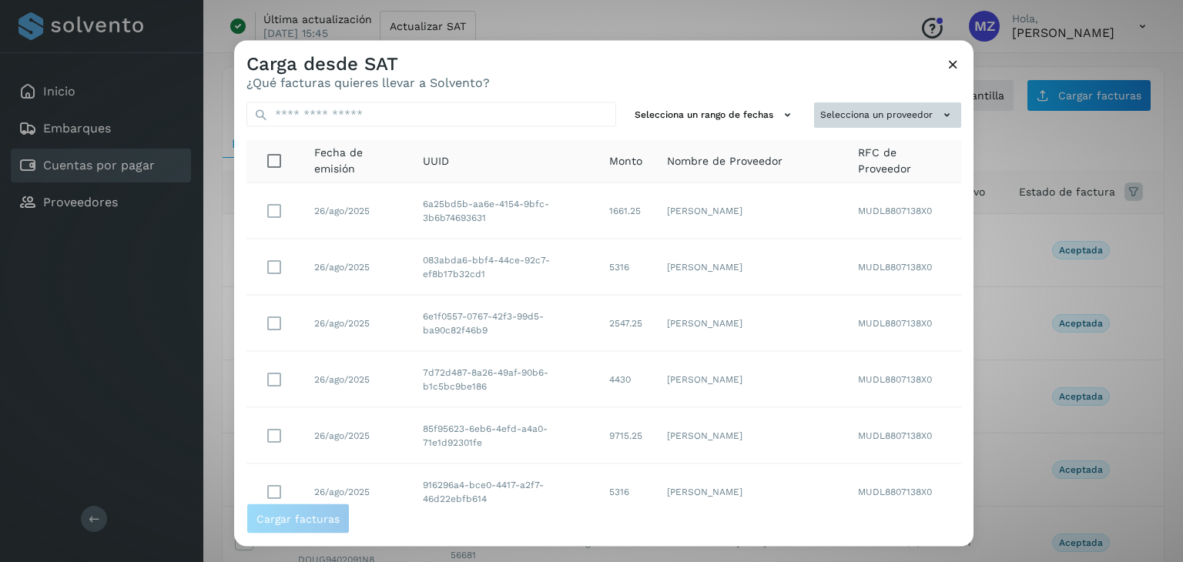
click at [921, 116] on button "Selecciona un proveedor" at bounding box center [887, 114] width 147 height 25
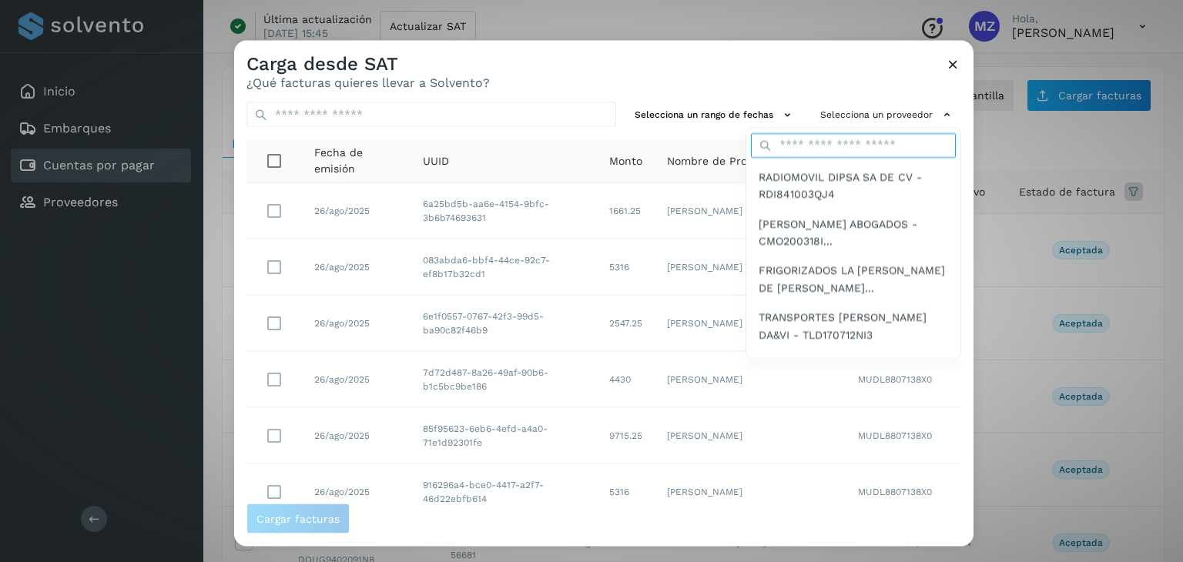
click at [830, 150] on input "text" at bounding box center [853, 144] width 205 height 25
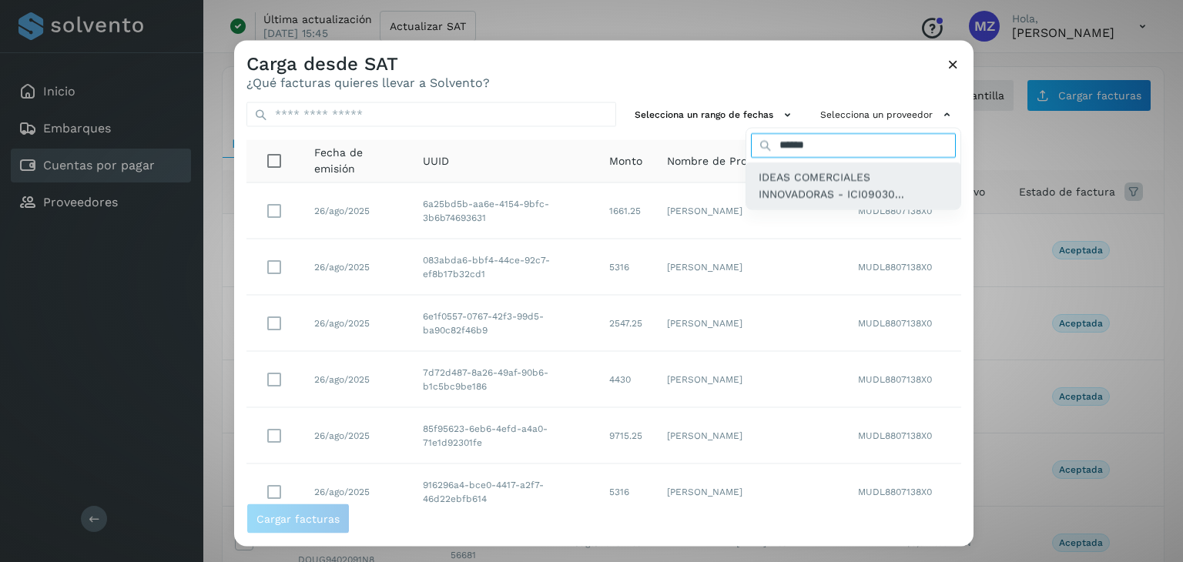
type input "*****"
click at [780, 175] on span "IDEAS COMERCIALES INNOVADORAS - ICI09030..." at bounding box center [853, 185] width 189 height 35
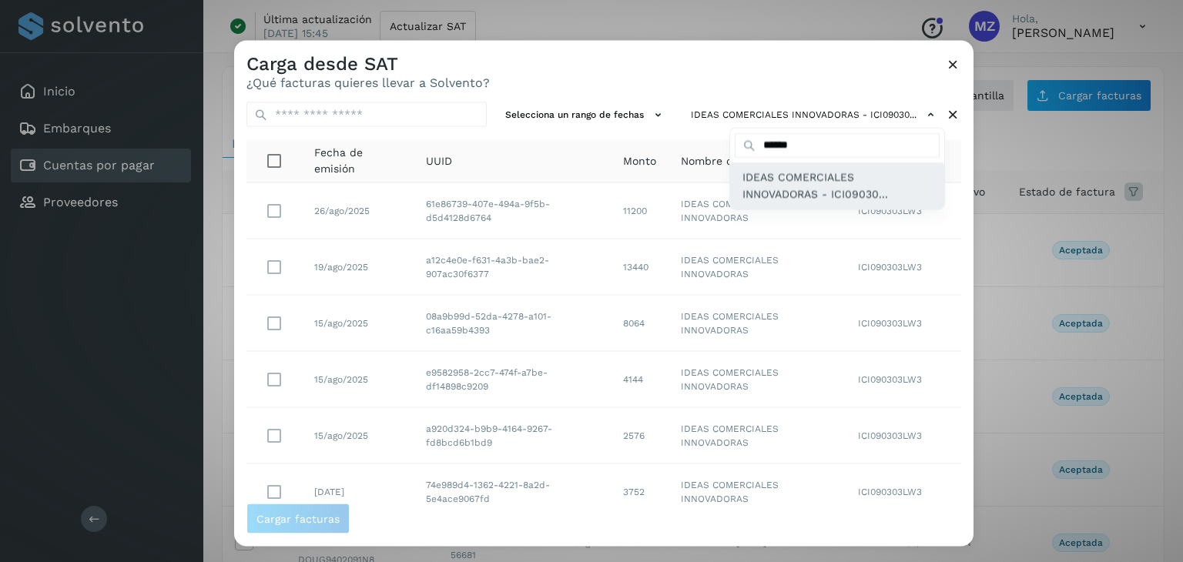
click at [764, 193] on span "IDEAS COMERCIALES INNOVADORAS - ICI09030..." at bounding box center [836, 185] width 189 height 35
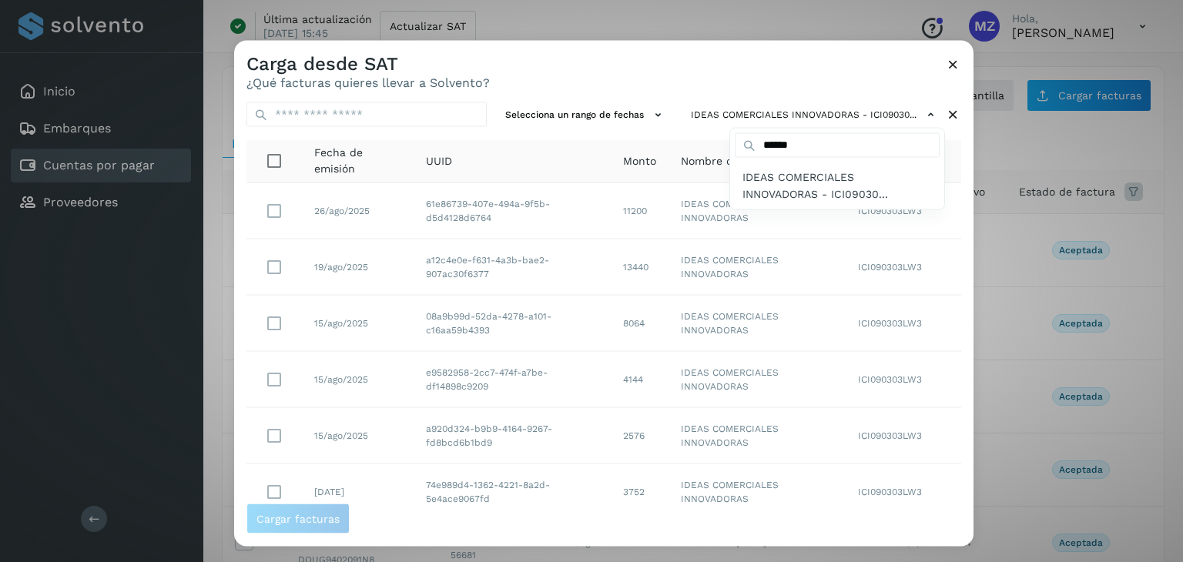
click at [271, 263] on div at bounding box center [825, 322] width 1183 height 562
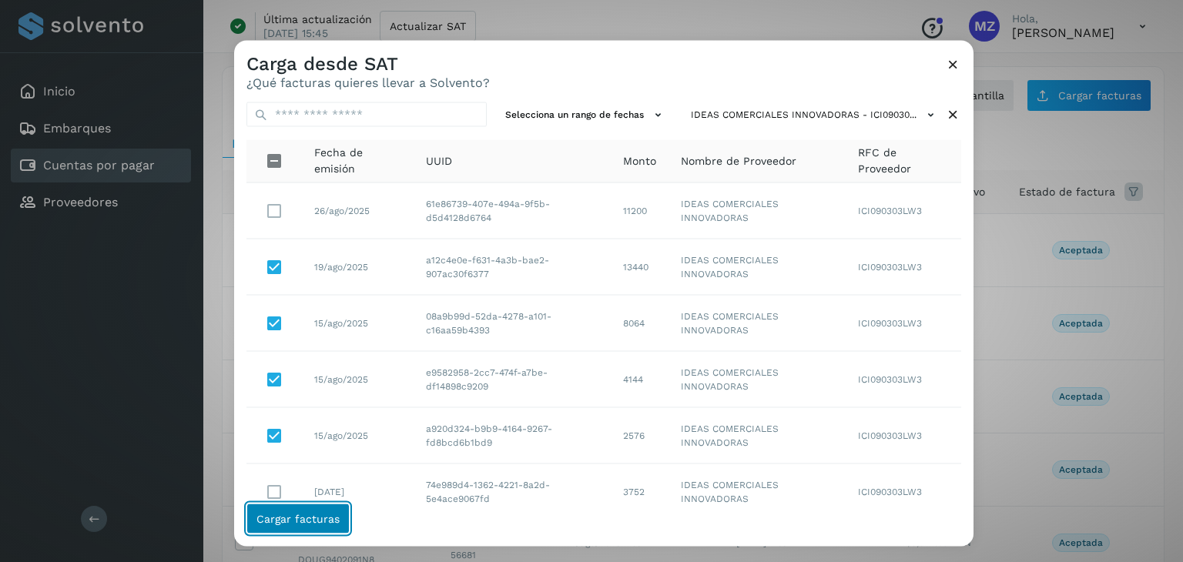
click at [328, 525] on button "Cargar facturas" at bounding box center [297, 519] width 103 height 31
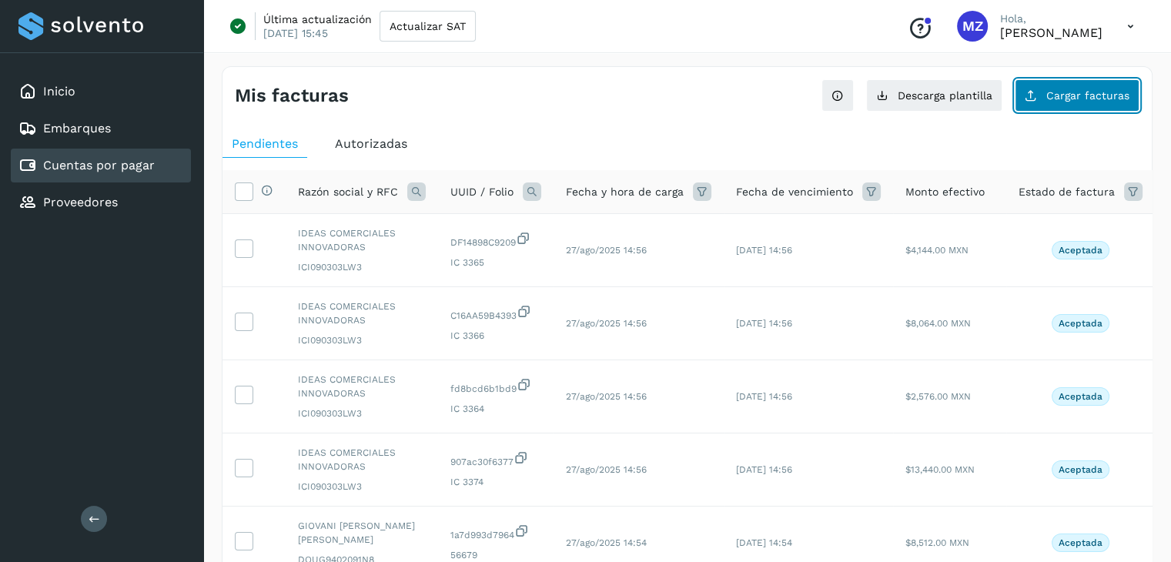
click at [1061, 102] on button "Cargar facturas" at bounding box center [1077, 95] width 125 height 32
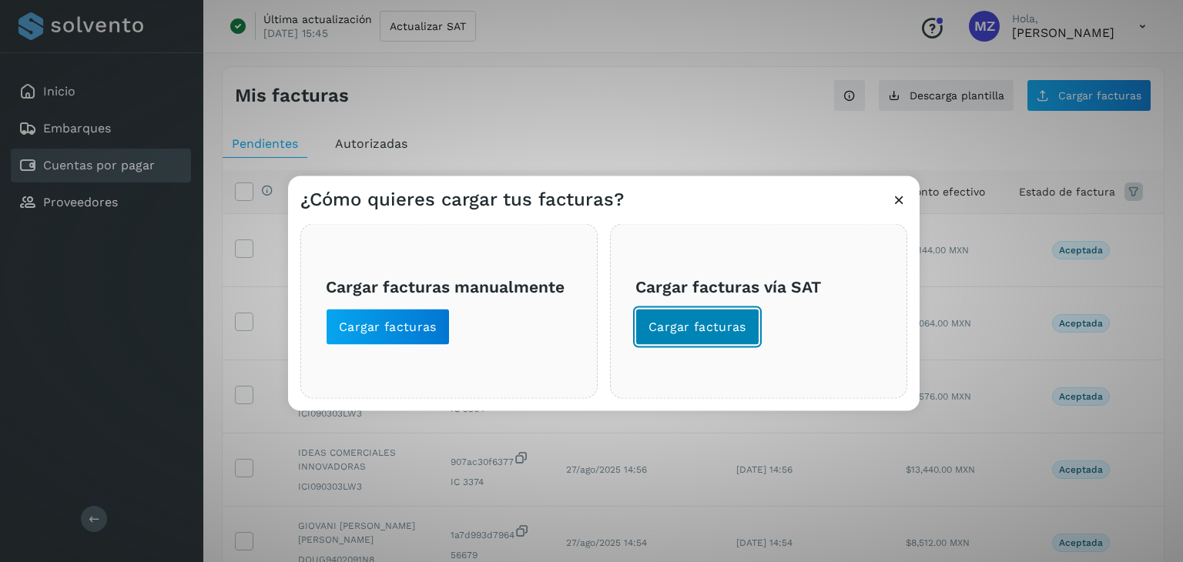
click at [692, 330] on span "Cargar facturas" at bounding box center [698, 327] width 98 height 17
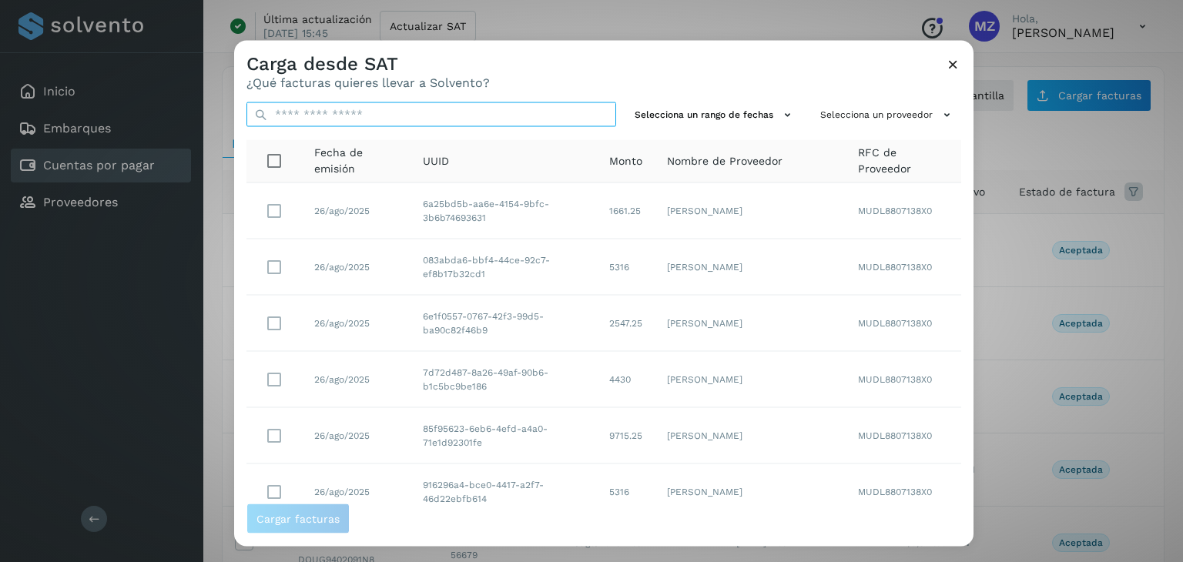
click at [377, 118] on input "text" at bounding box center [431, 114] width 370 height 25
paste input "**********"
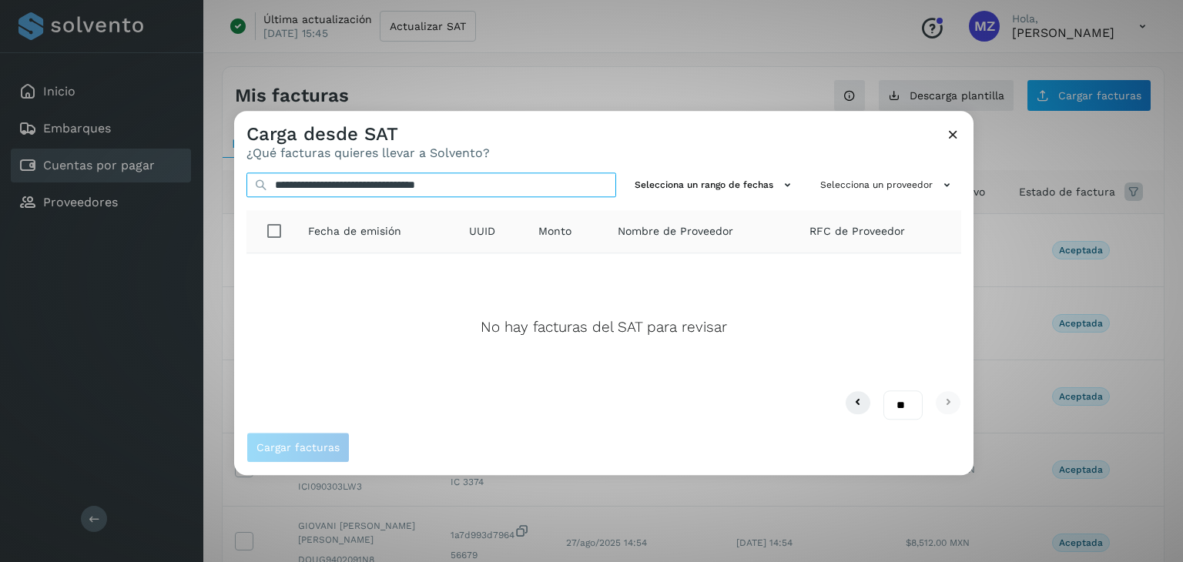
drag, startPoint x: 530, startPoint y: 186, endPoint x: 267, endPoint y: 178, distance: 262.8
click at [267, 178] on div "**********" at bounding box center [431, 185] width 370 height 25
paste input "text"
type input "*"
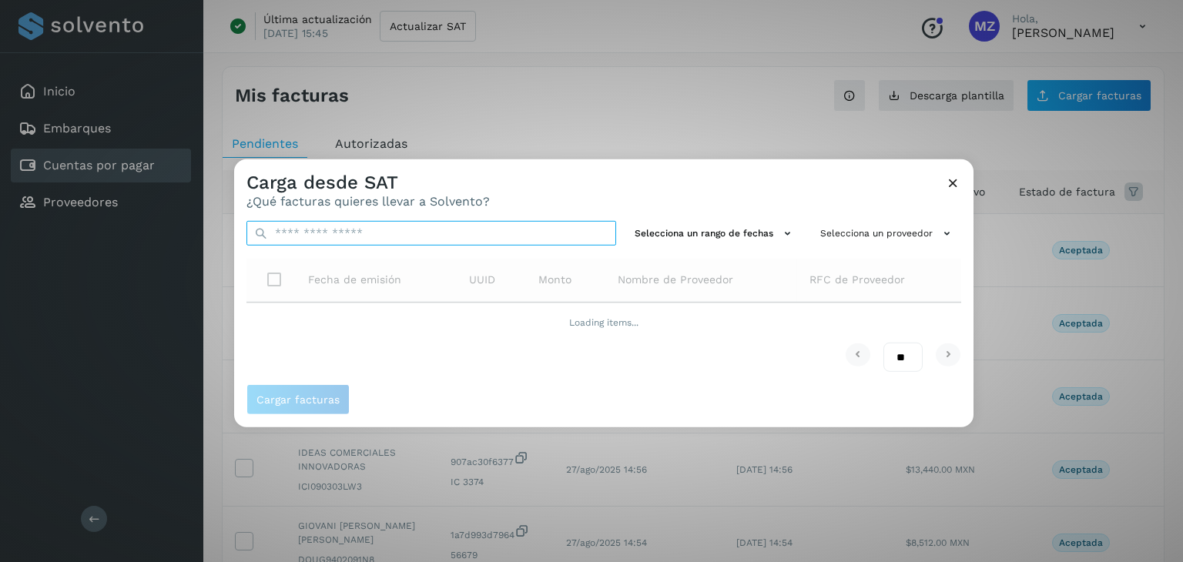
paste input "**********"
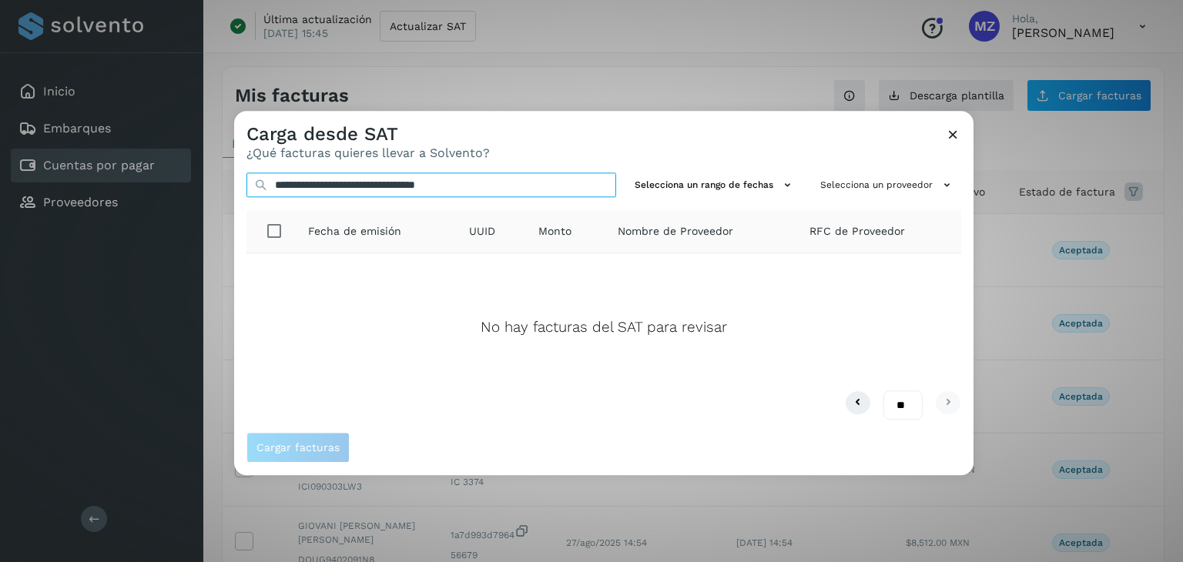
type input "**********"
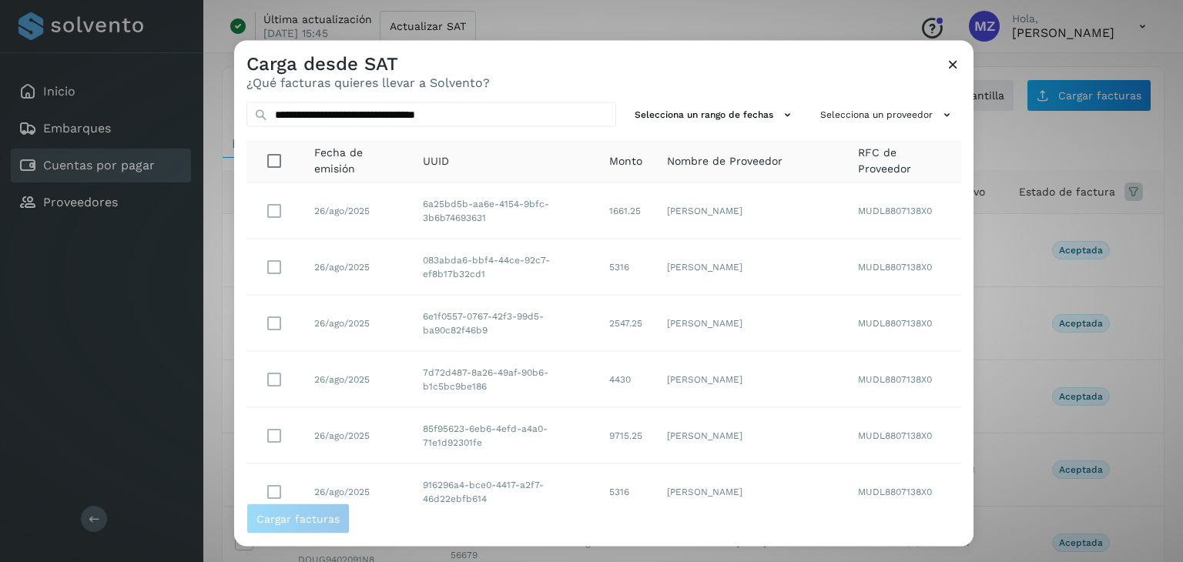
drag, startPoint x: 947, startPoint y: 62, endPoint x: 956, endPoint y: 61, distance: 9.4
click at [950, 61] on icon at bounding box center [953, 64] width 16 height 16
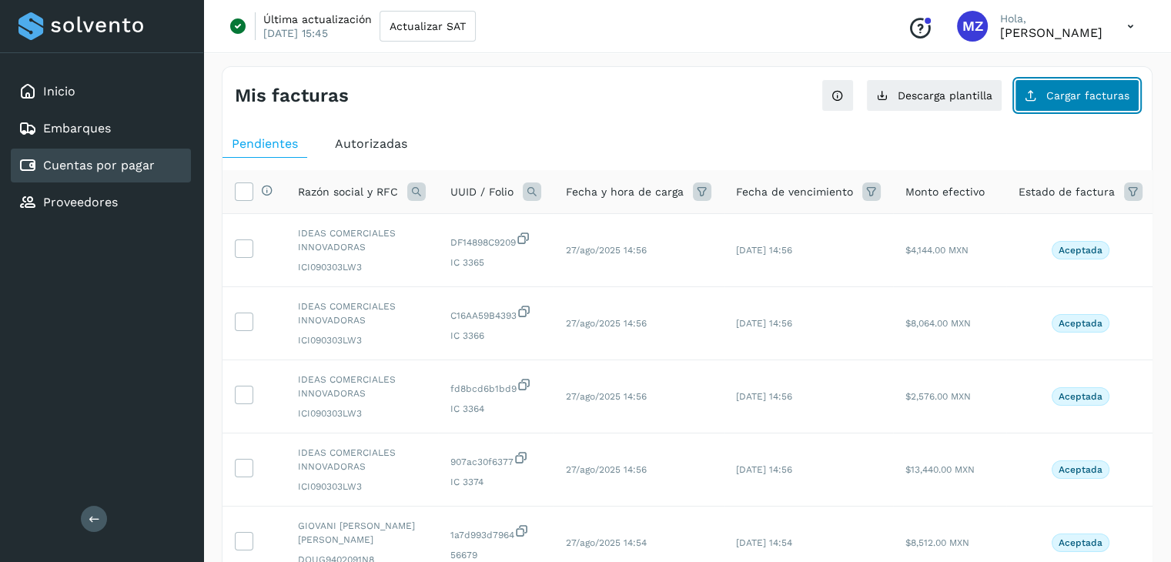
click at [1069, 85] on button "Cargar facturas" at bounding box center [1077, 95] width 125 height 32
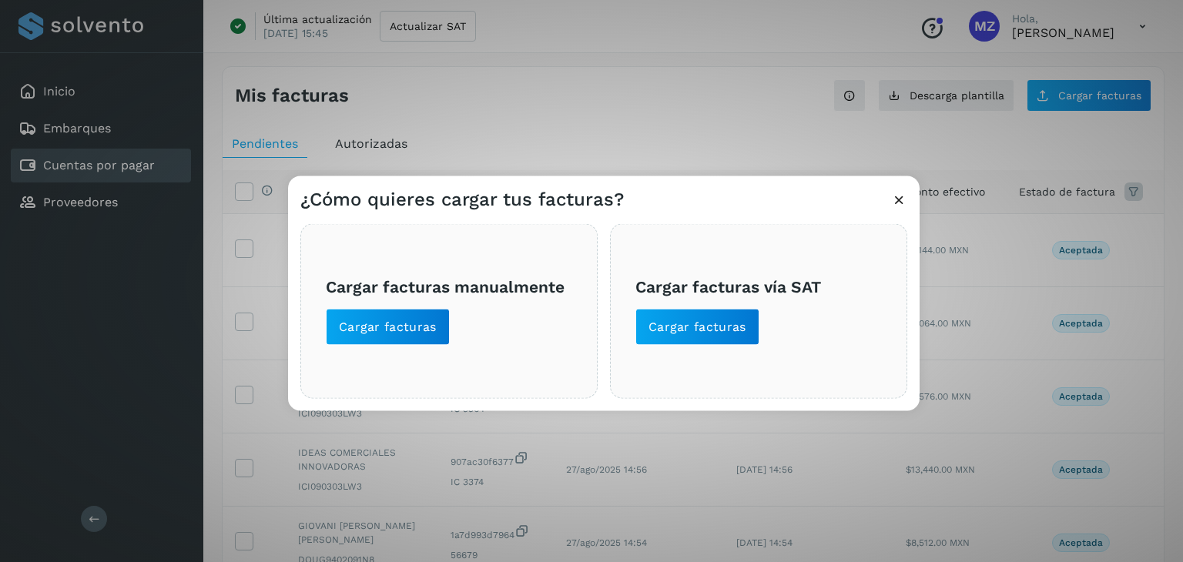
click at [779, 333] on span "Cargar facturas vía SAT Cargar facturas" at bounding box center [758, 311] width 246 height 69
click at [739, 321] on span "Cargar facturas" at bounding box center [698, 327] width 98 height 17
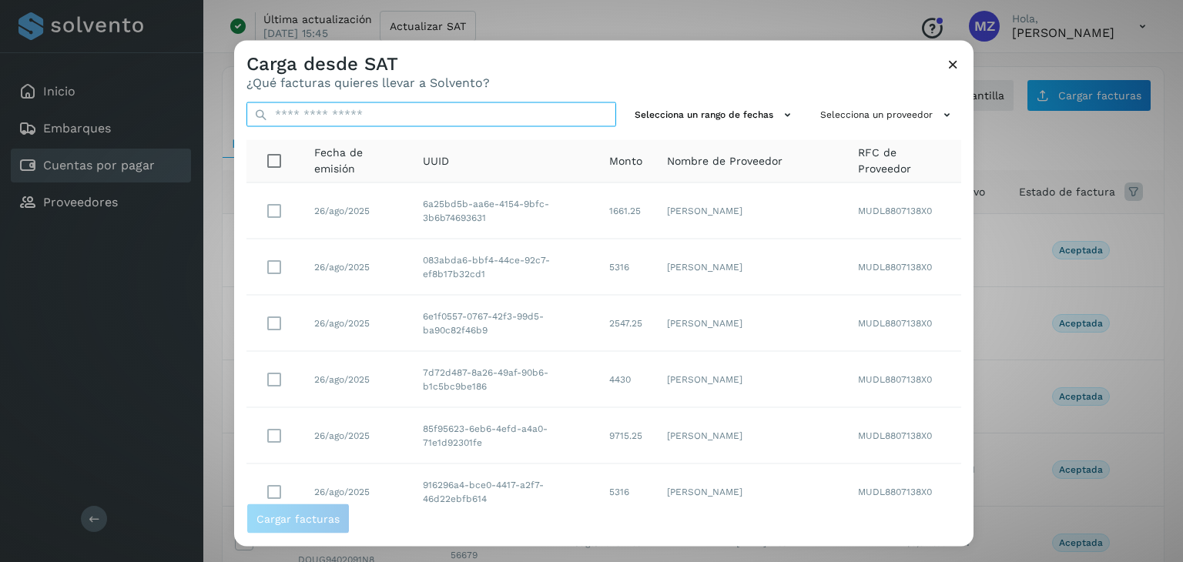
click at [404, 109] on input "text" at bounding box center [431, 114] width 370 height 25
paste input "**********"
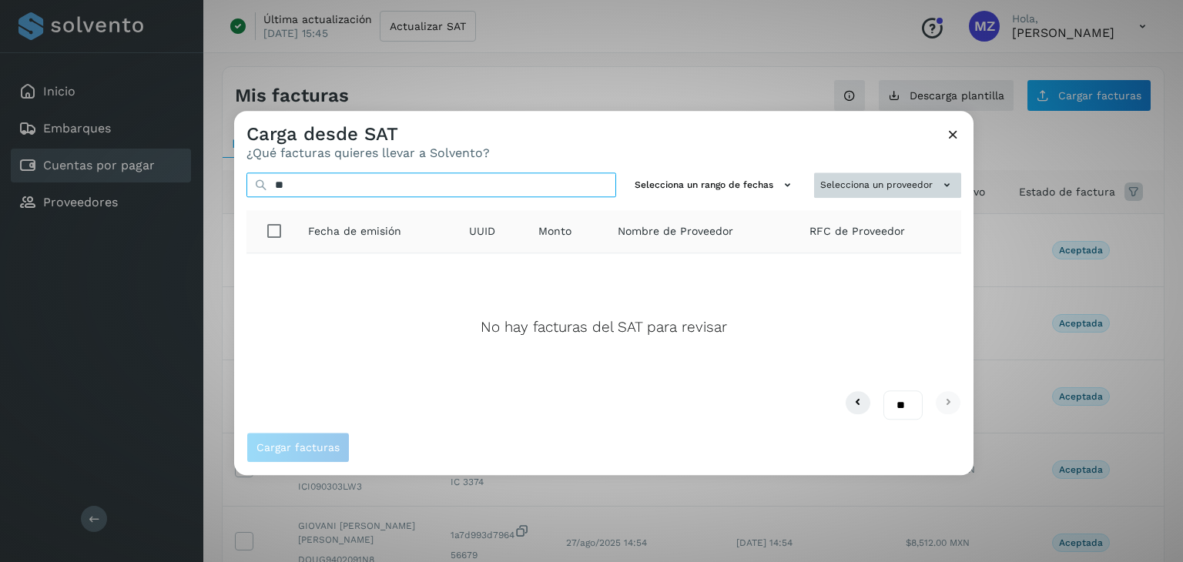
type input "*"
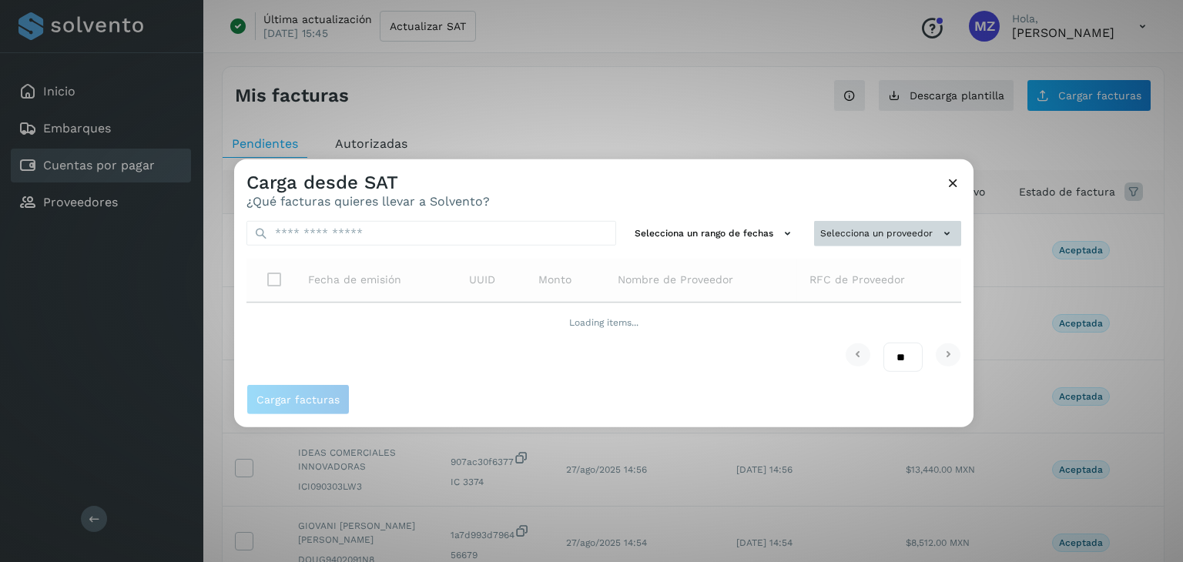
click at [949, 230] on icon at bounding box center [947, 234] width 16 height 16
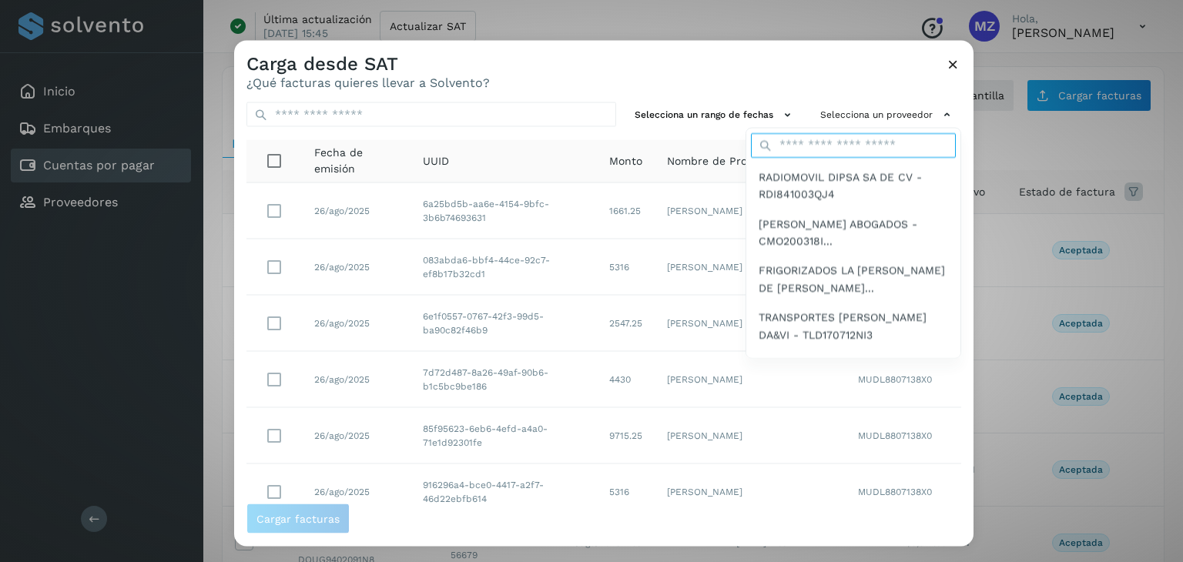
click at [851, 147] on input "text" at bounding box center [853, 144] width 205 height 25
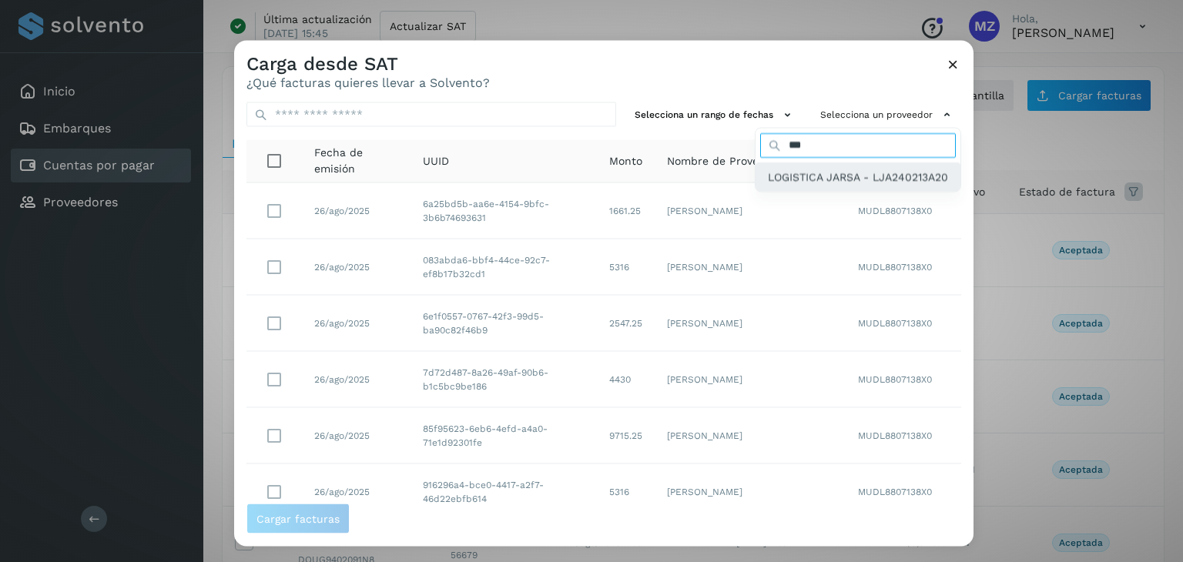
type input "***"
click at [853, 176] on span "LOGISTICA JARSA - LJA240213A20" at bounding box center [858, 176] width 180 height 17
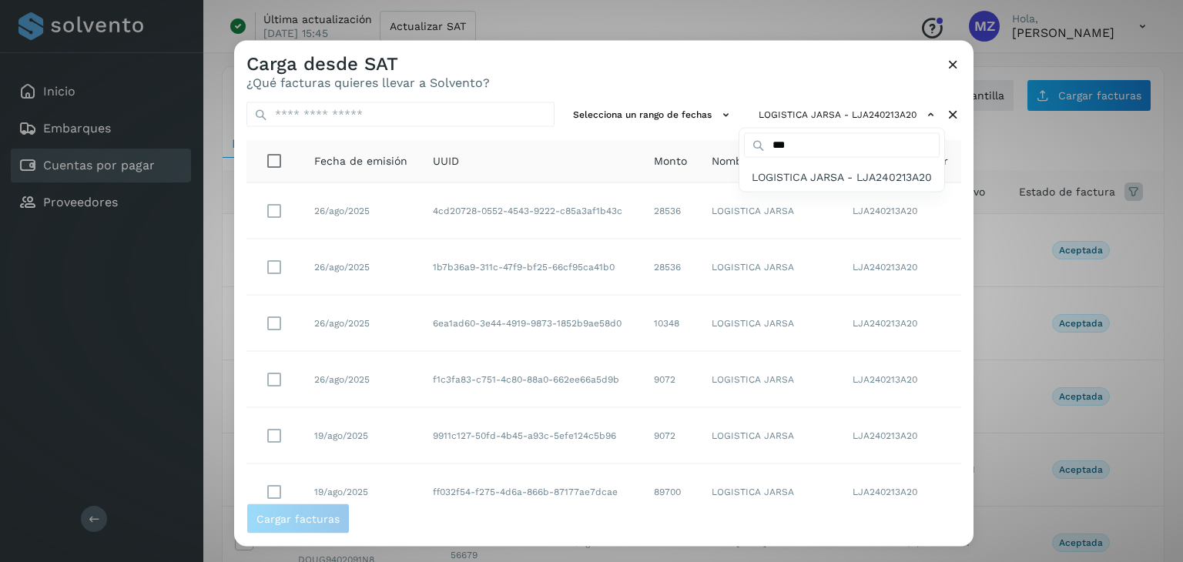
click at [277, 429] on div at bounding box center [825, 322] width 1183 height 562
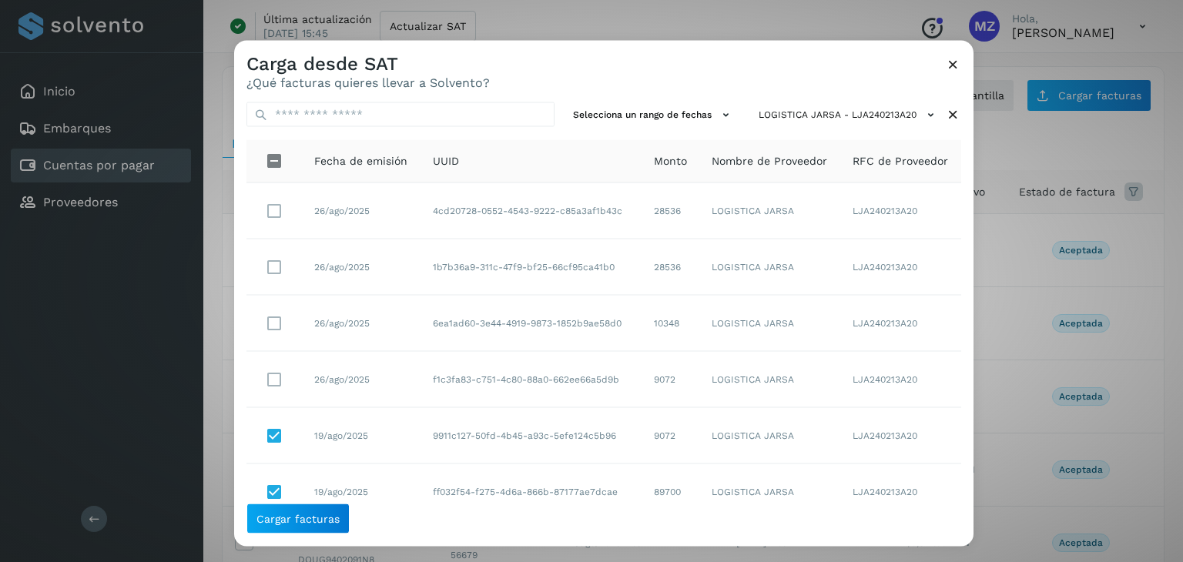
scroll to position [281, 0]
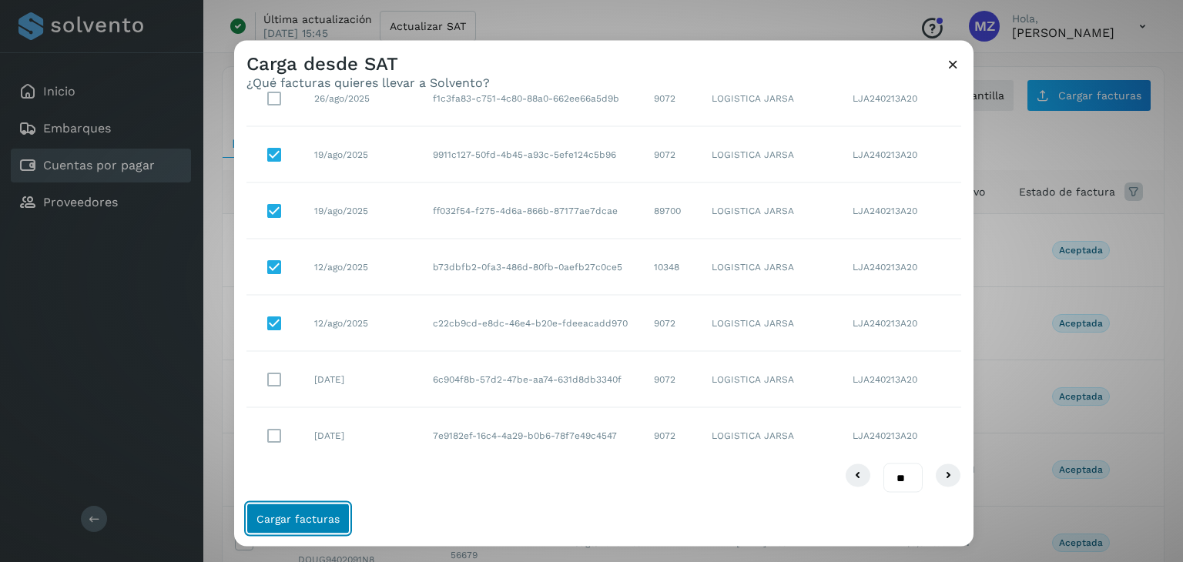
click at [306, 522] on span "Cargar facturas" at bounding box center [297, 519] width 83 height 11
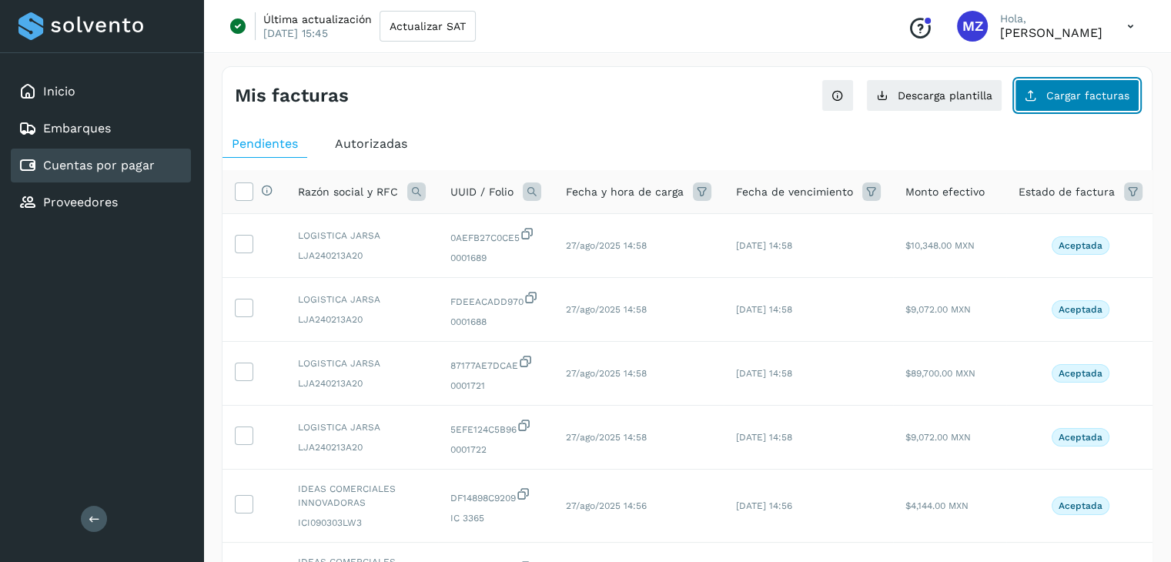
click at [1048, 103] on button "Cargar facturas" at bounding box center [1077, 95] width 125 height 32
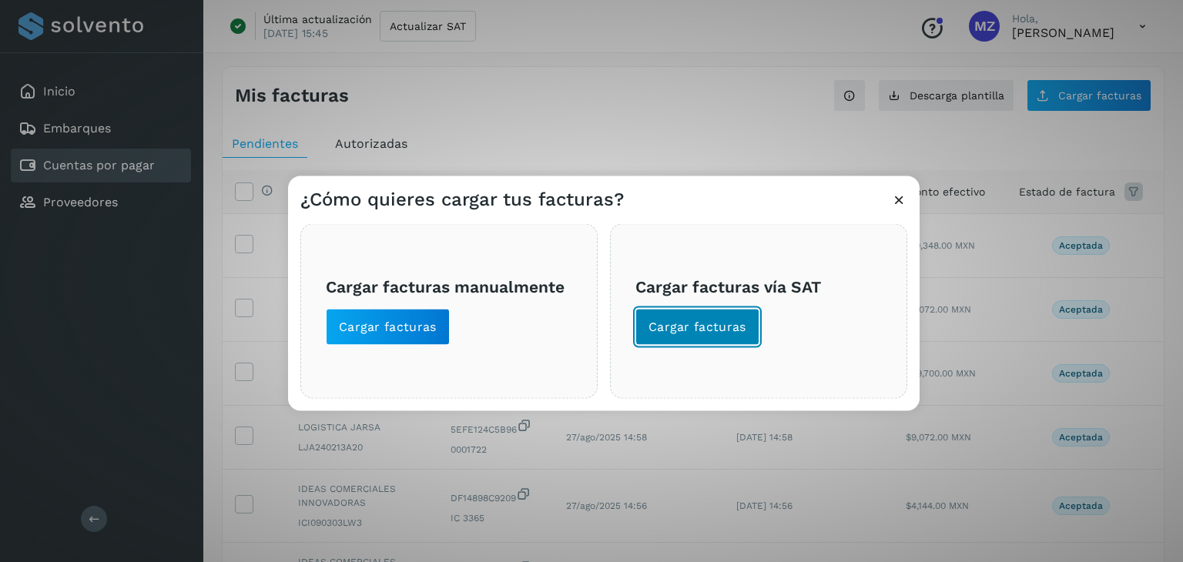
click at [697, 344] on button "Cargar facturas" at bounding box center [697, 327] width 124 height 37
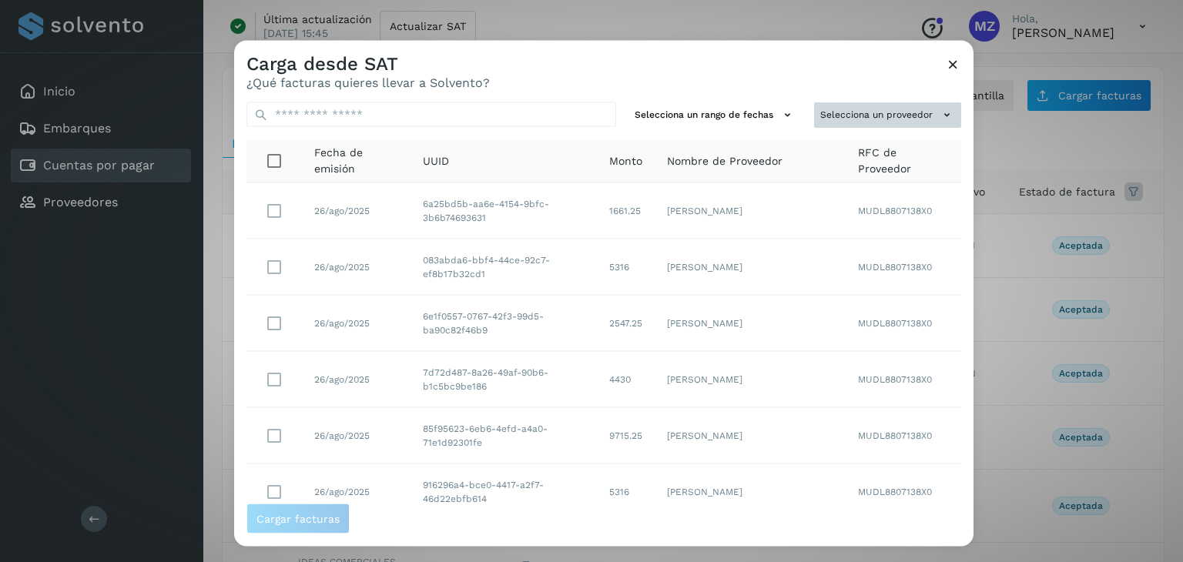
click at [910, 114] on button "Selecciona un proveedor" at bounding box center [887, 114] width 147 height 25
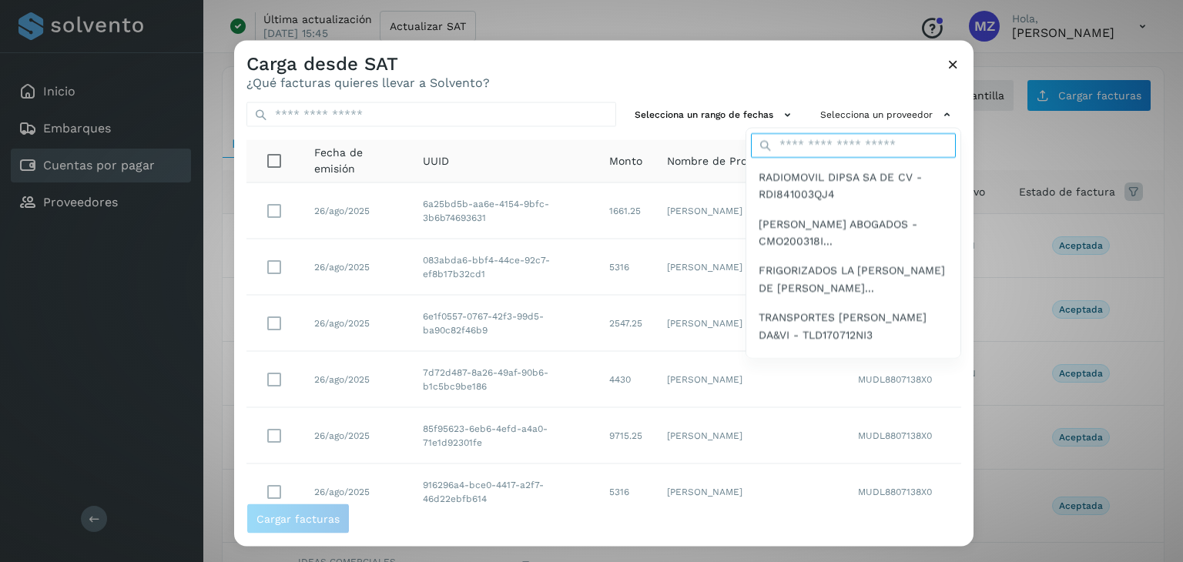
click at [789, 142] on input "text" at bounding box center [853, 144] width 205 height 25
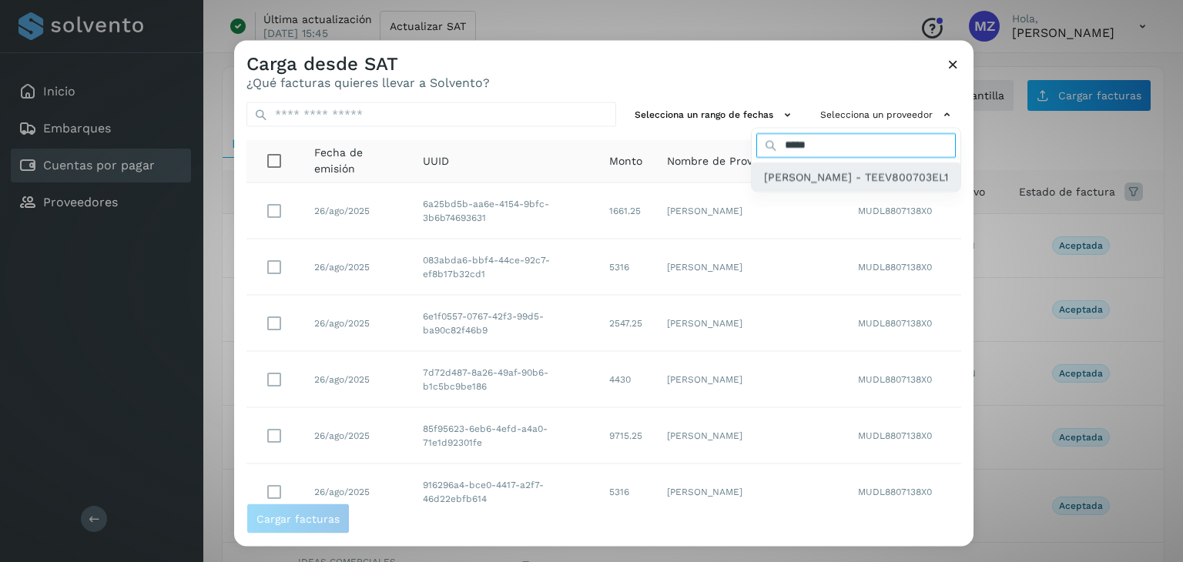
type input "*****"
click at [796, 185] on span "[PERSON_NAME] - TEEV800703EL1" at bounding box center [856, 176] width 184 height 17
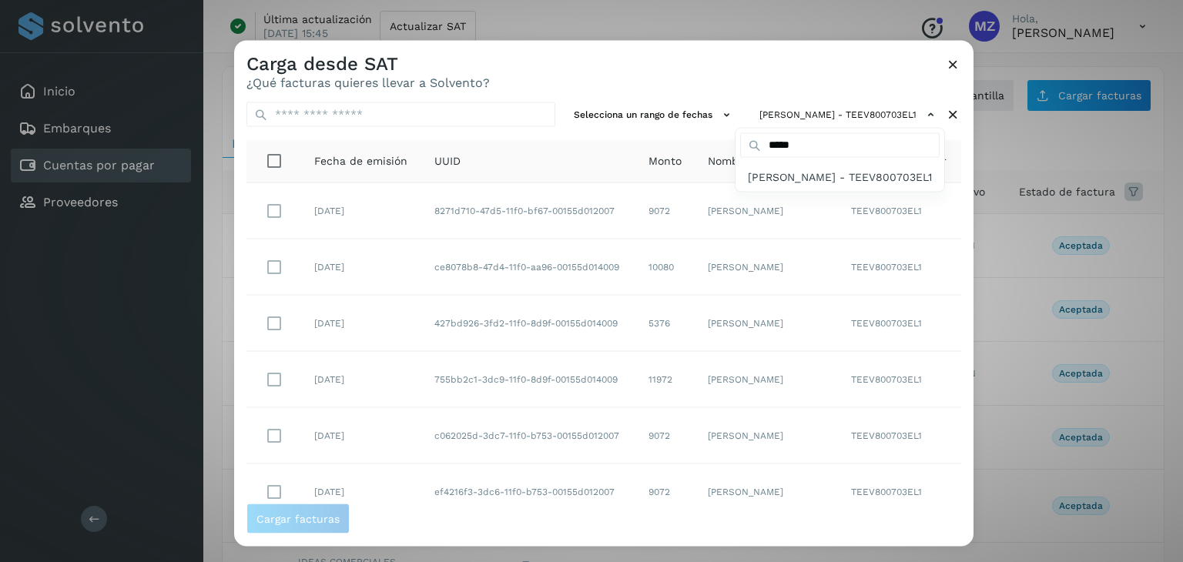
drag, startPoint x: 967, startPoint y: 329, endPoint x: 965, endPoint y: 414, distance: 84.7
click at [964, 438] on div at bounding box center [825, 322] width 1183 height 562
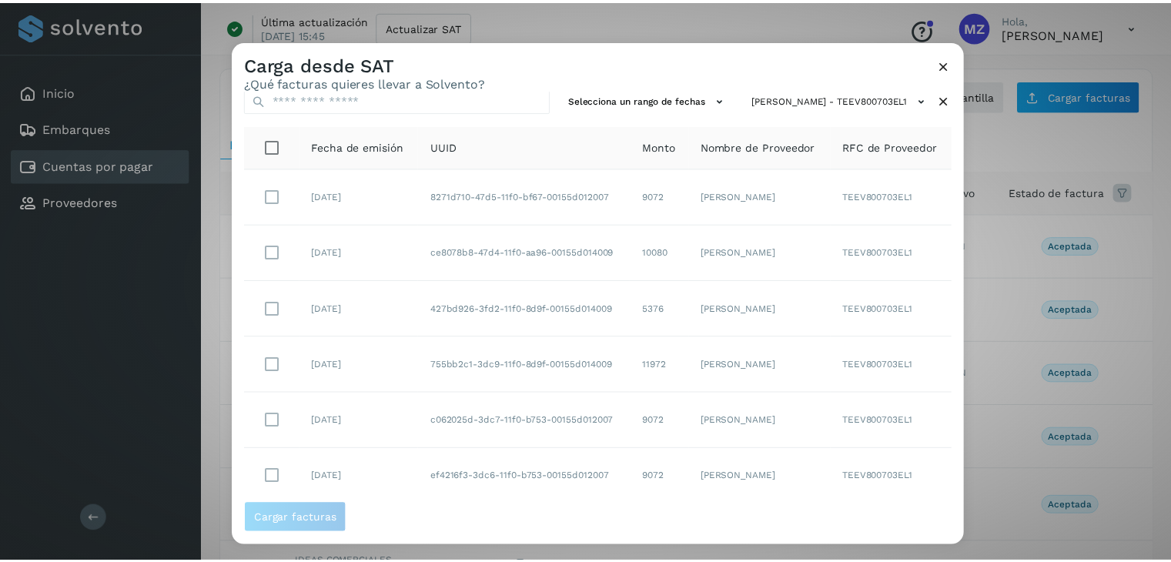
scroll to position [0, 0]
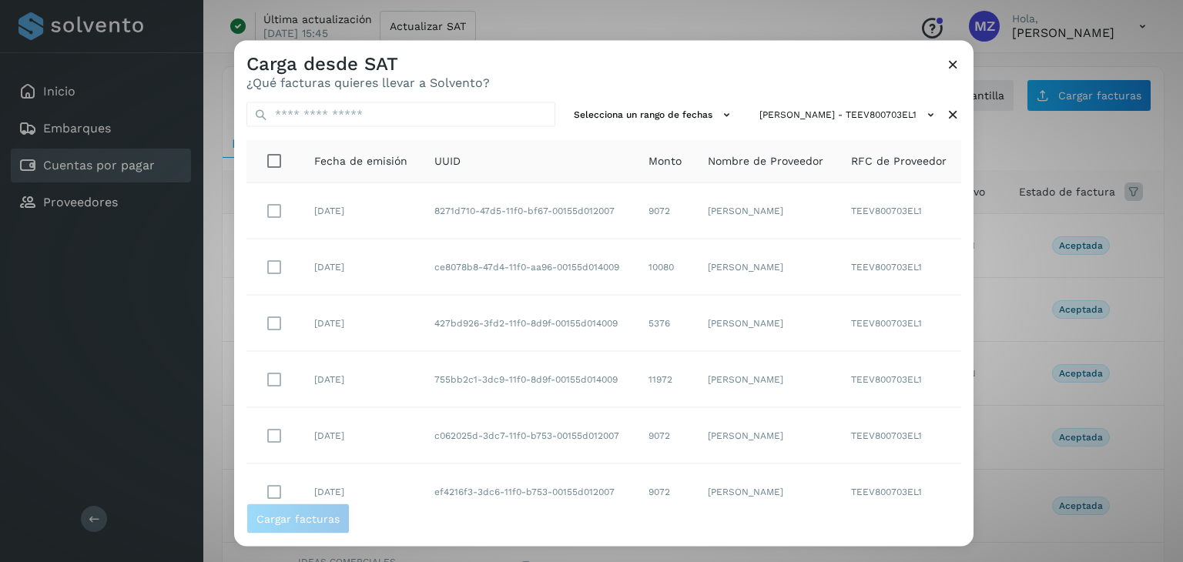
click at [961, 62] on div "Carga desde SAT ¿Qué facturas quieres llevar a Solvento?" at bounding box center [603, 65] width 739 height 49
click at [957, 64] on icon at bounding box center [953, 64] width 16 height 16
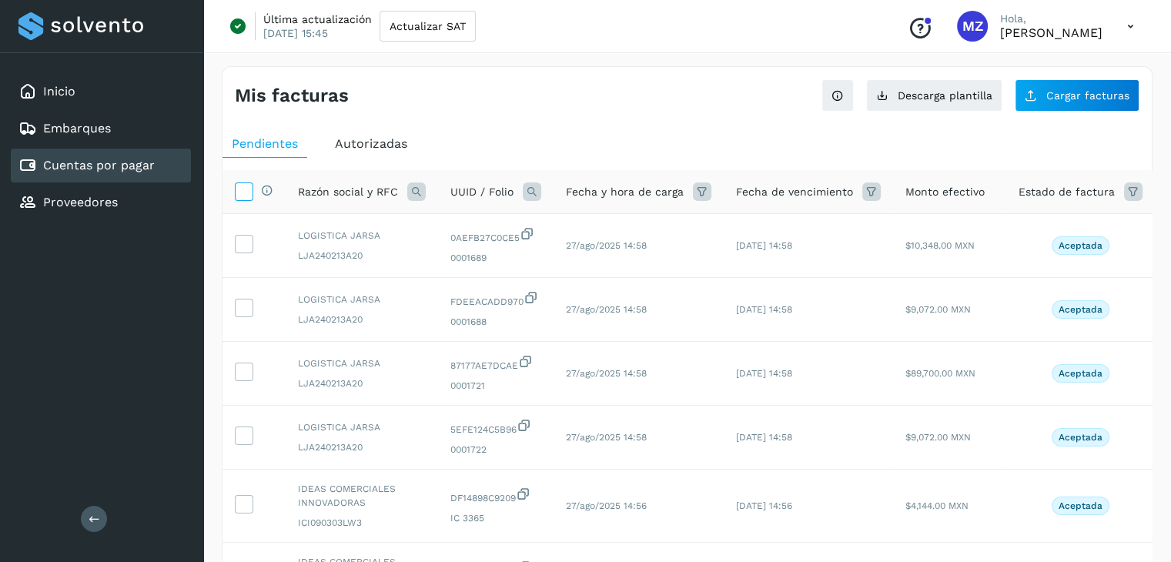
click at [246, 186] on icon at bounding box center [244, 191] width 16 height 16
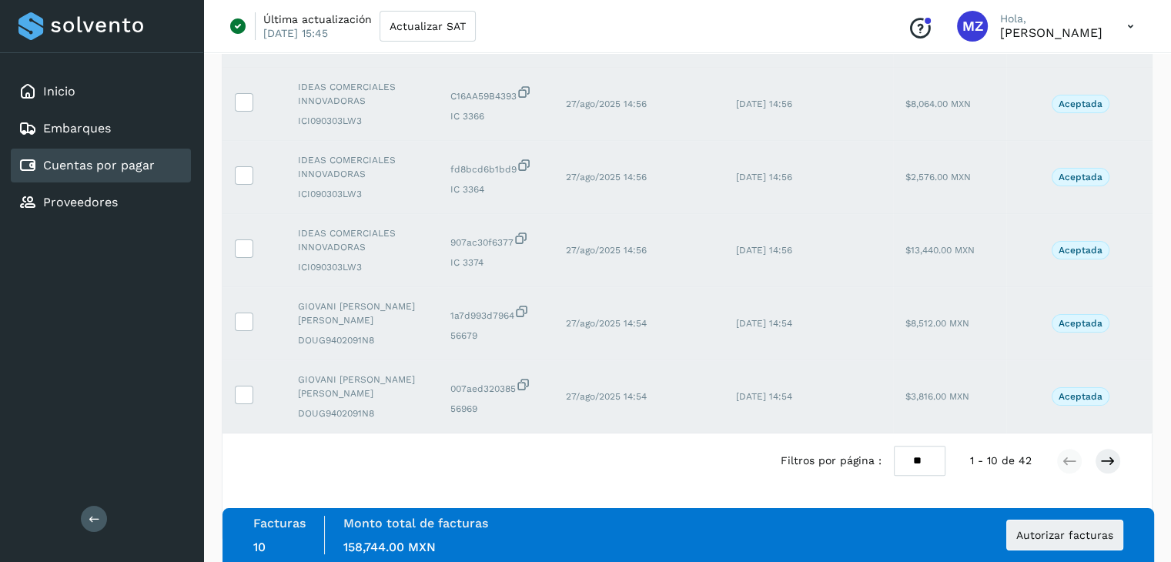
scroll to position [488, 0]
click at [927, 457] on select "** ** **" at bounding box center [920, 459] width 52 height 30
select select "**"
click at [894, 444] on select "** ** **" at bounding box center [920, 459] width 52 height 30
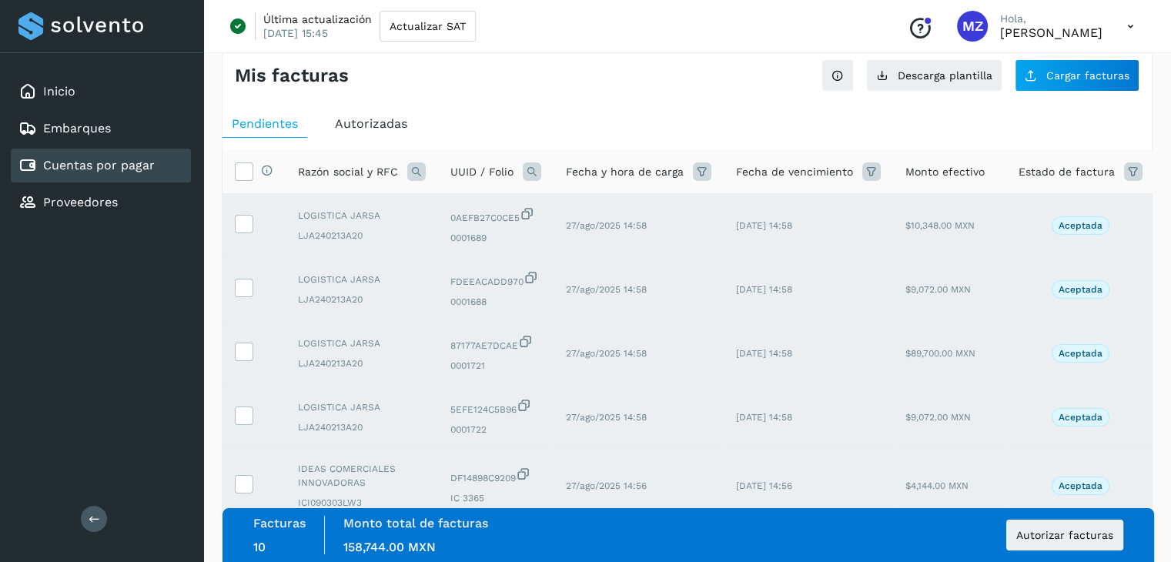
scroll to position [0, 0]
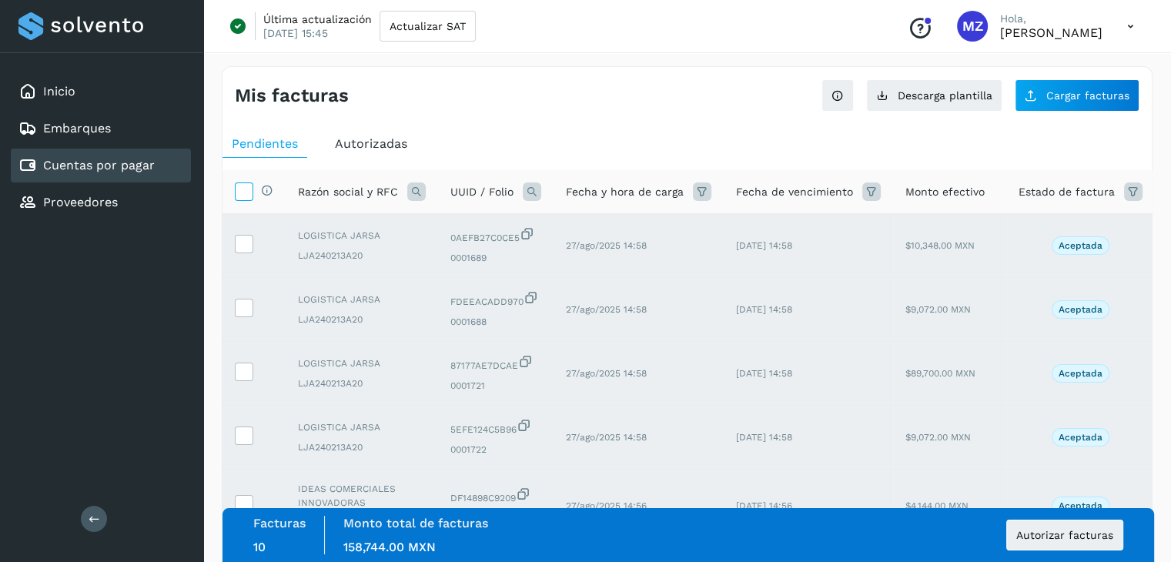
click at [240, 192] on icon at bounding box center [244, 191] width 16 height 16
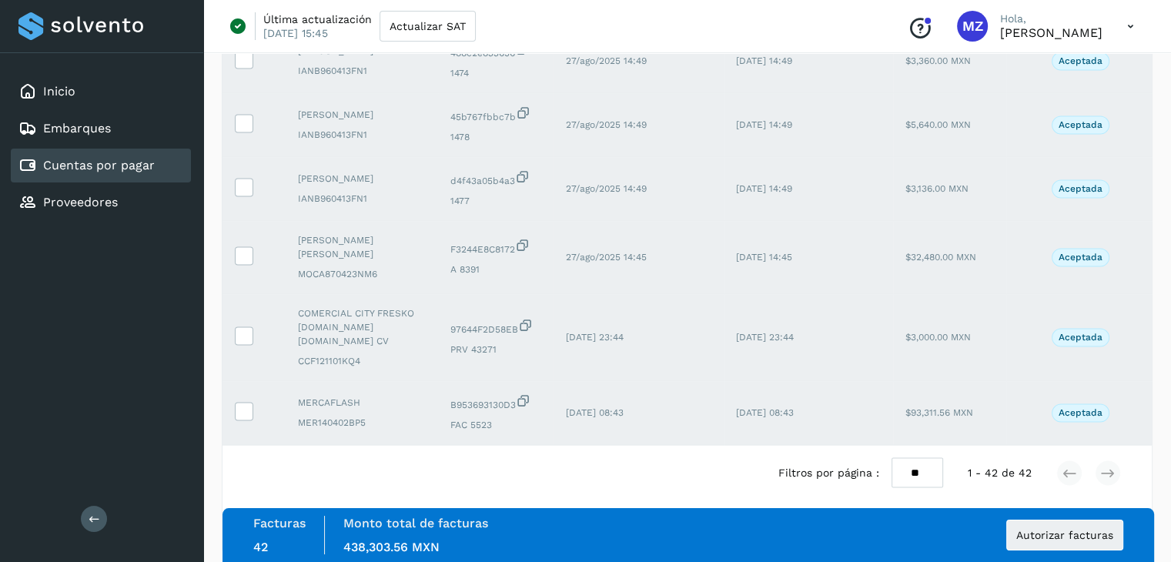
scroll to position [2815, 0]
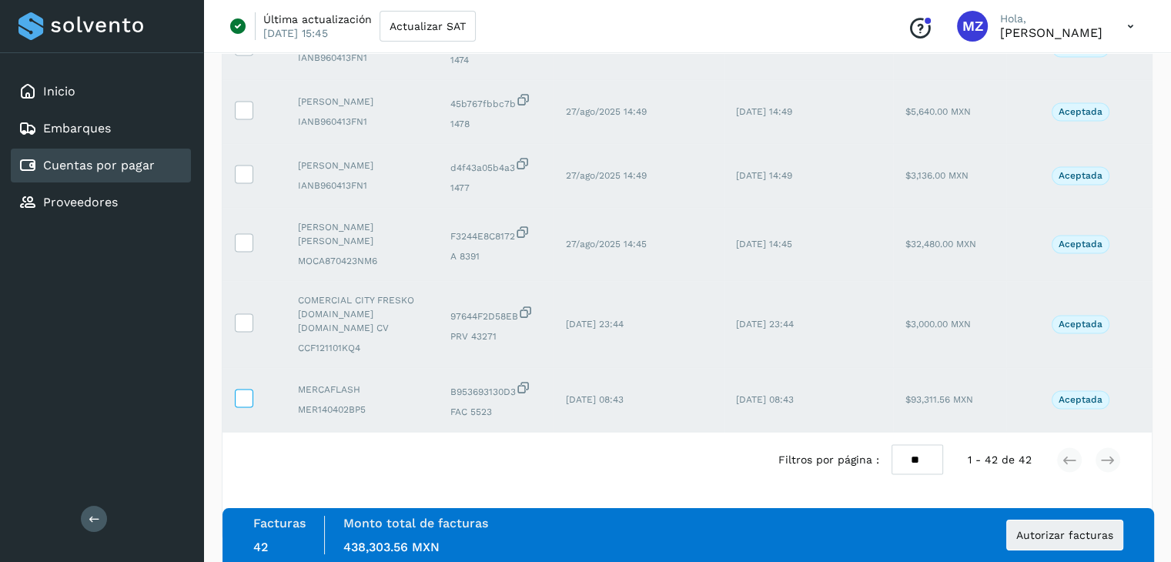
click at [242, 389] on icon at bounding box center [244, 397] width 16 height 16
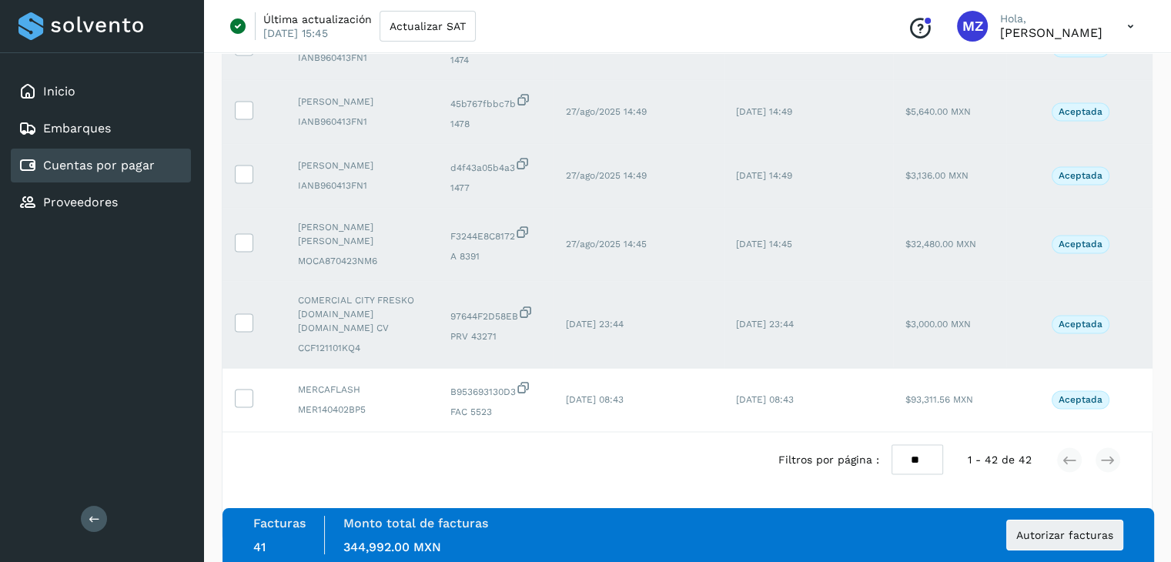
click at [241, 330] on td at bounding box center [254, 324] width 63 height 87
click at [250, 318] on icon at bounding box center [244, 321] width 16 height 16
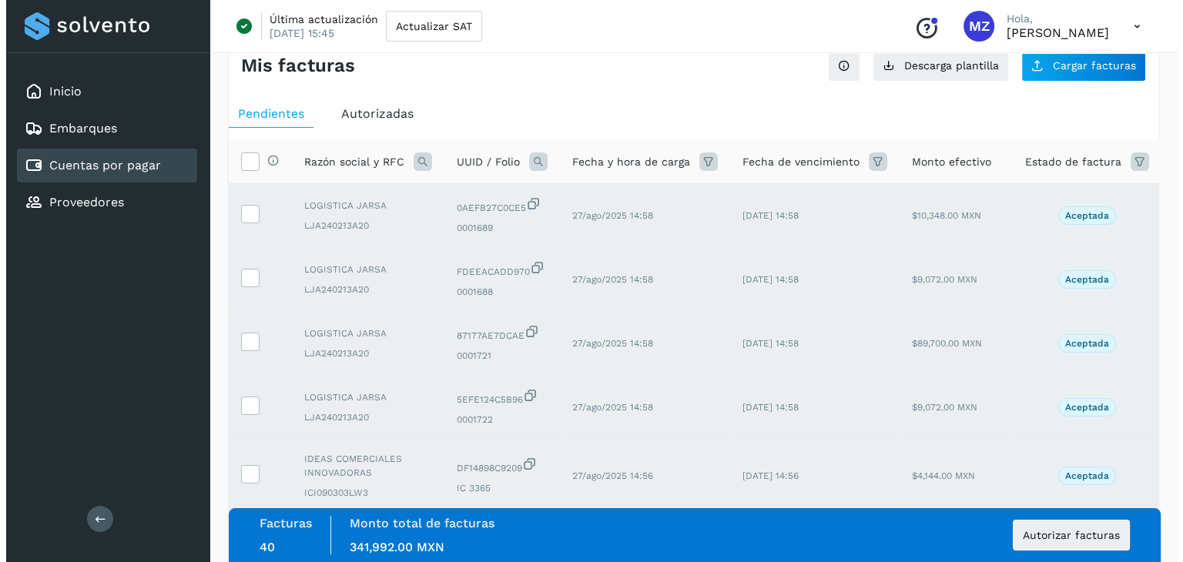
scroll to position [0, 0]
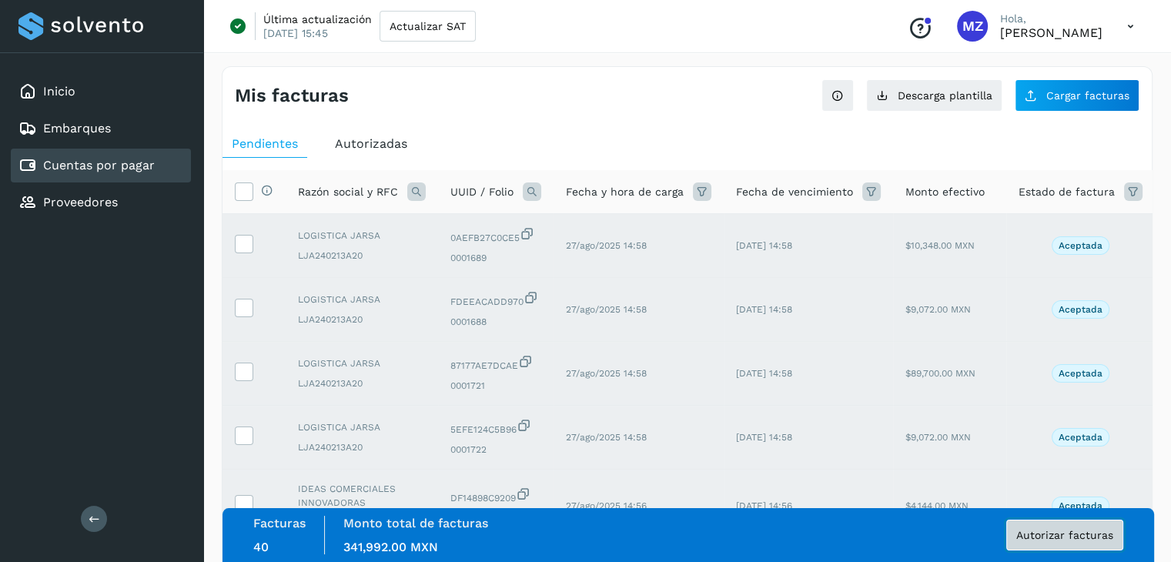
click at [1057, 543] on button "Autorizar facturas" at bounding box center [1065, 535] width 117 height 31
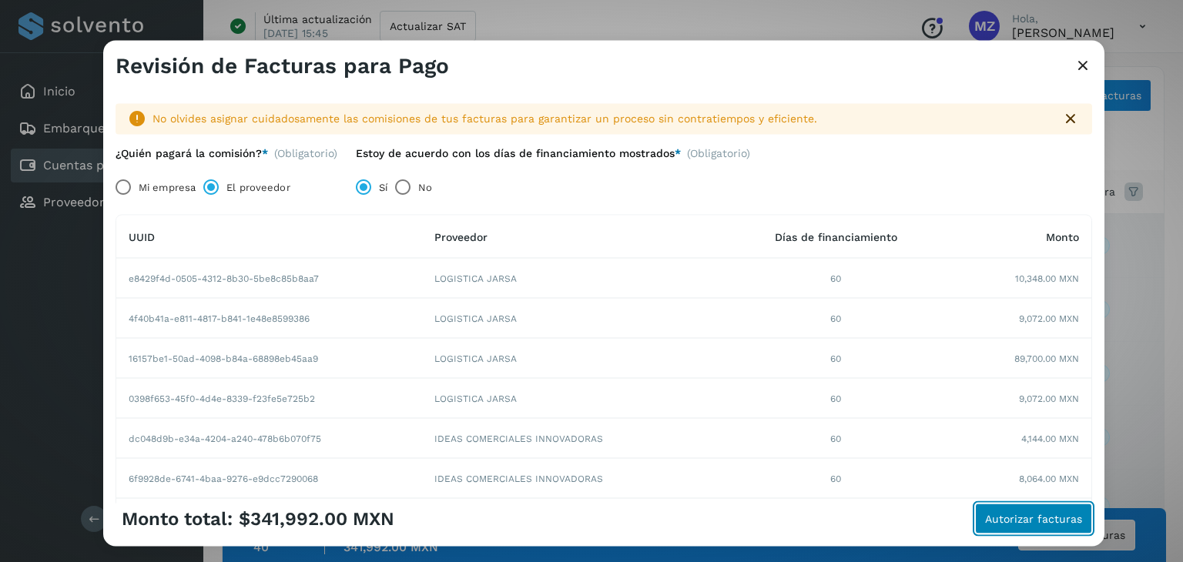
click at [1037, 521] on span "Autorizar facturas" at bounding box center [1033, 519] width 97 height 11
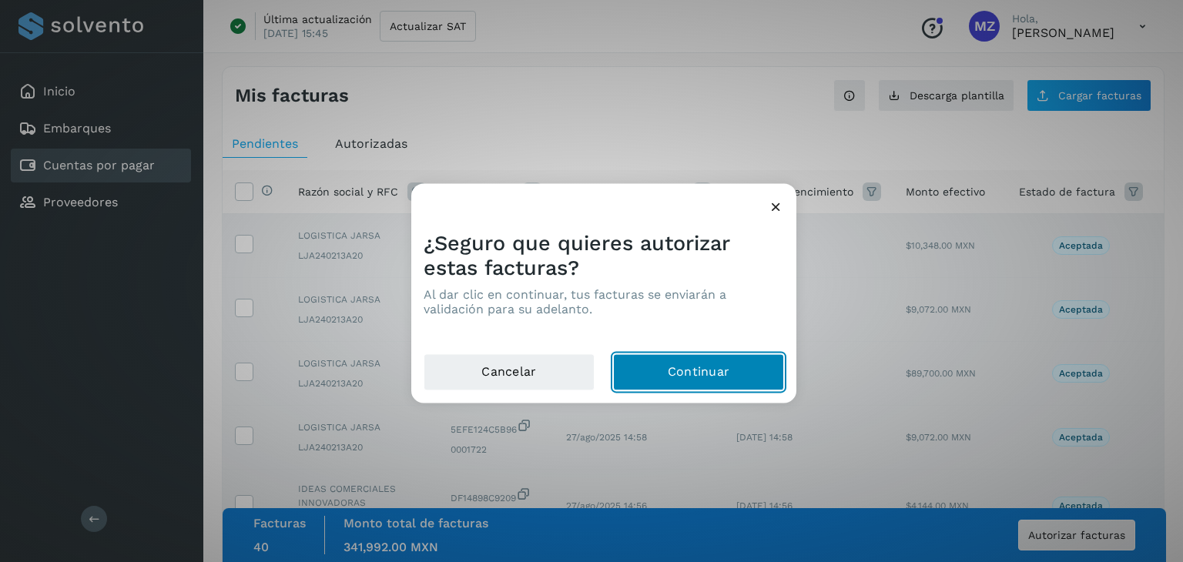
click at [668, 367] on button "Continuar" at bounding box center [698, 372] width 171 height 37
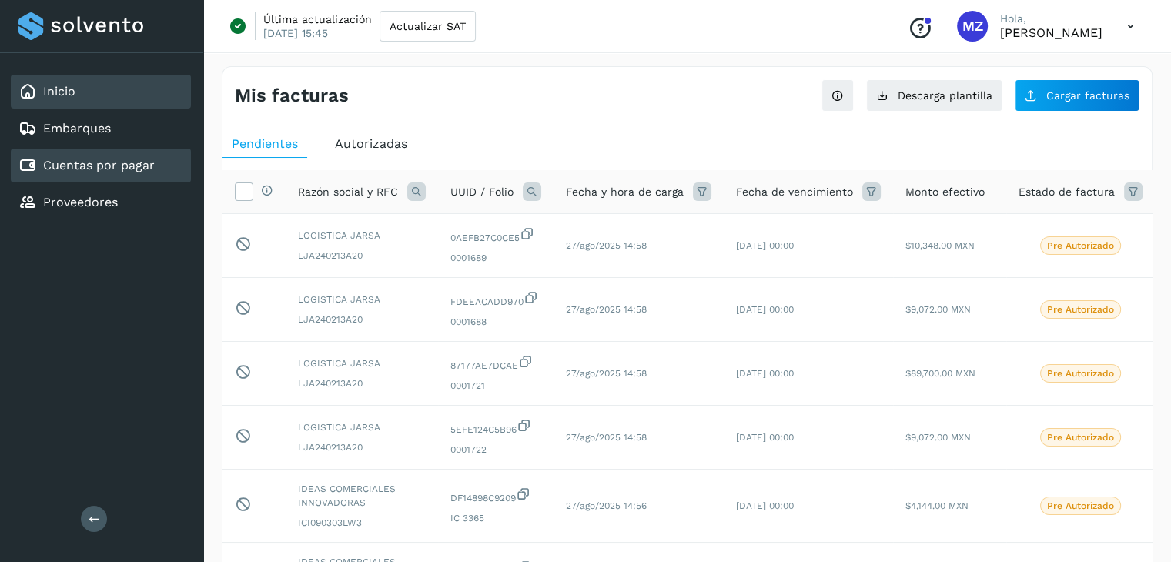
click at [43, 87] on link "Inicio" at bounding box center [59, 91] width 32 height 15
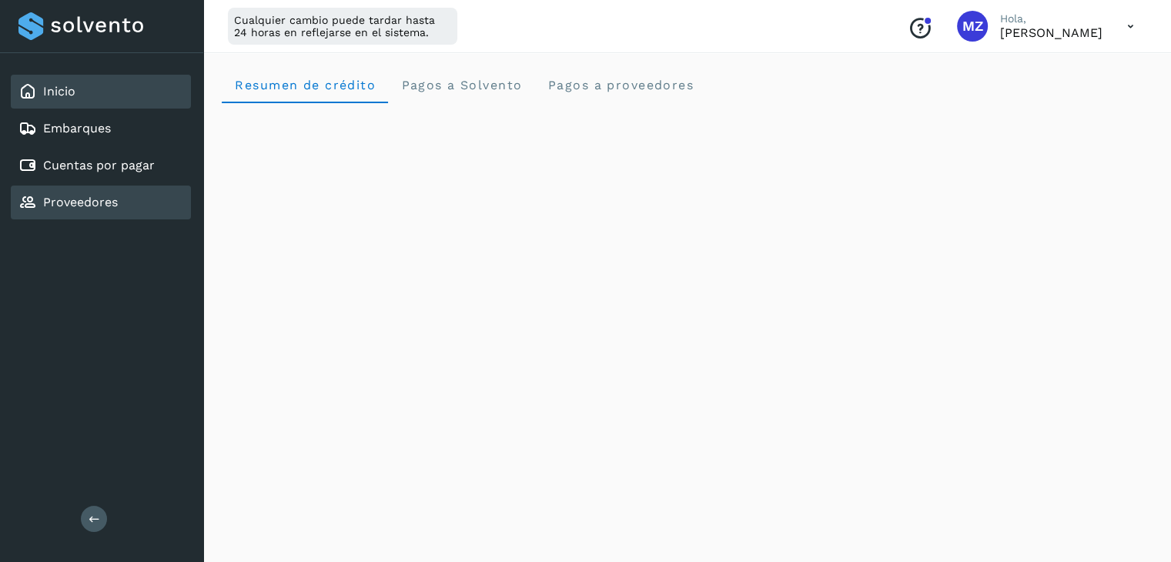
click at [137, 209] on div "Proveedores" at bounding box center [101, 203] width 180 height 34
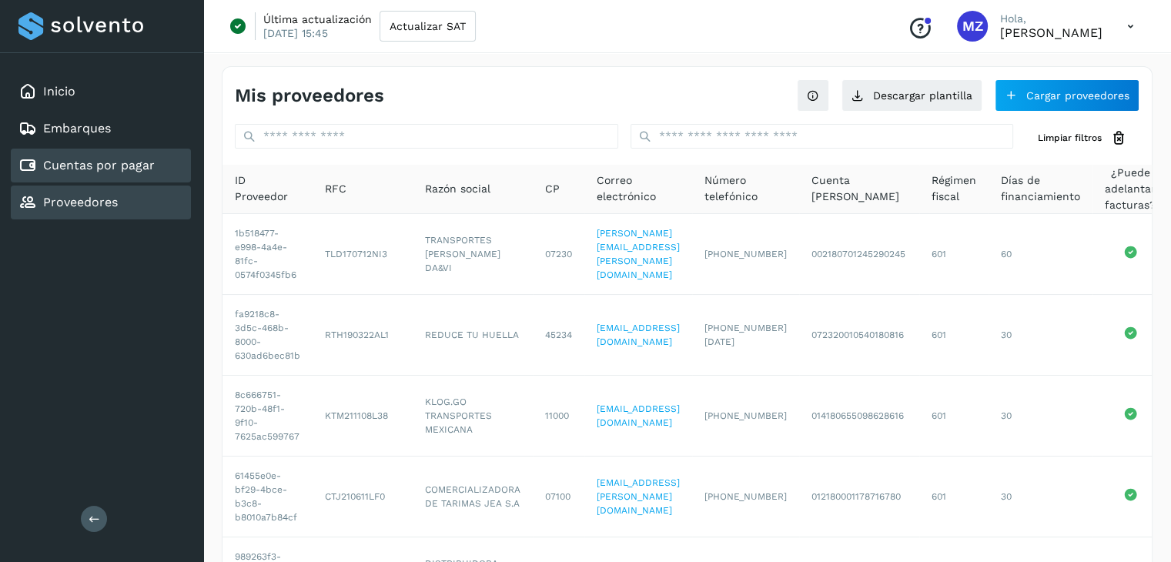
click at [112, 158] on link "Cuentas por pagar" at bounding box center [99, 165] width 112 height 15
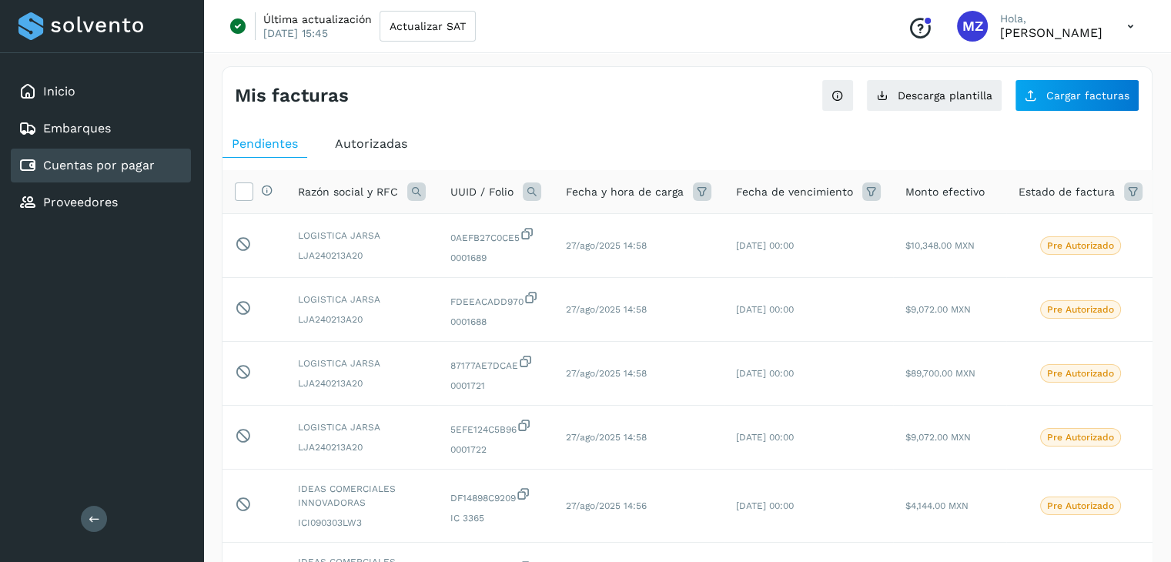
click at [1133, 27] on icon at bounding box center [1131, 27] width 32 height 32
click at [1047, 95] on div "Cerrar sesión" at bounding box center [1054, 99] width 183 height 29
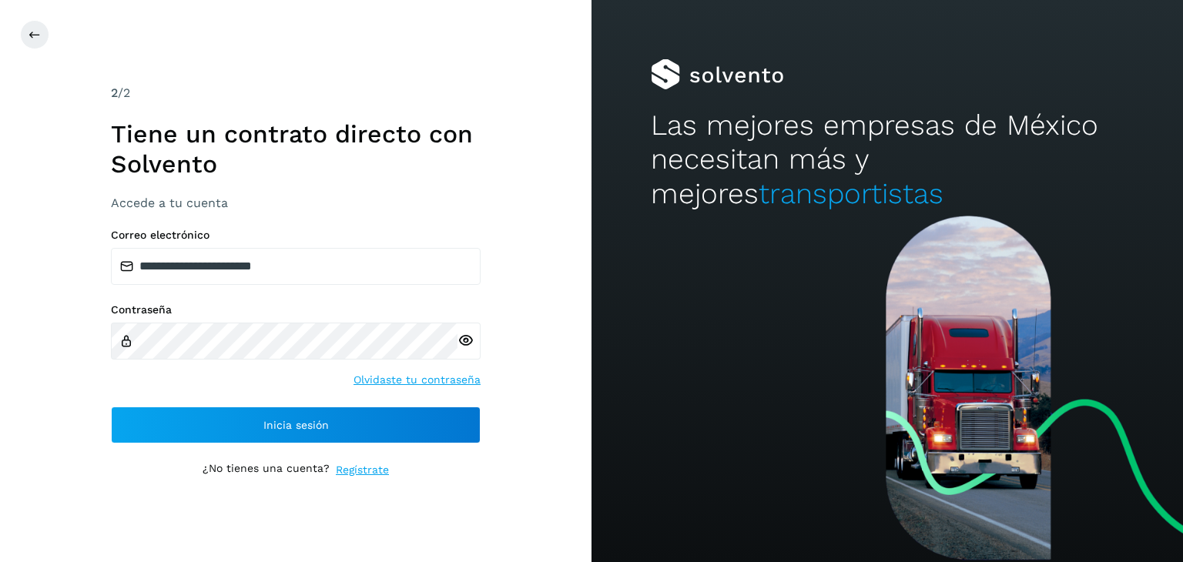
drag, startPoint x: 775, startPoint y: 281, endPoint x: 816, endPoint y: 204, distance: 87.5
click at [775, 281] on div at bounding box center [888, 389] width 592 height 347
